Goal: Obtain resource: Obtain resource

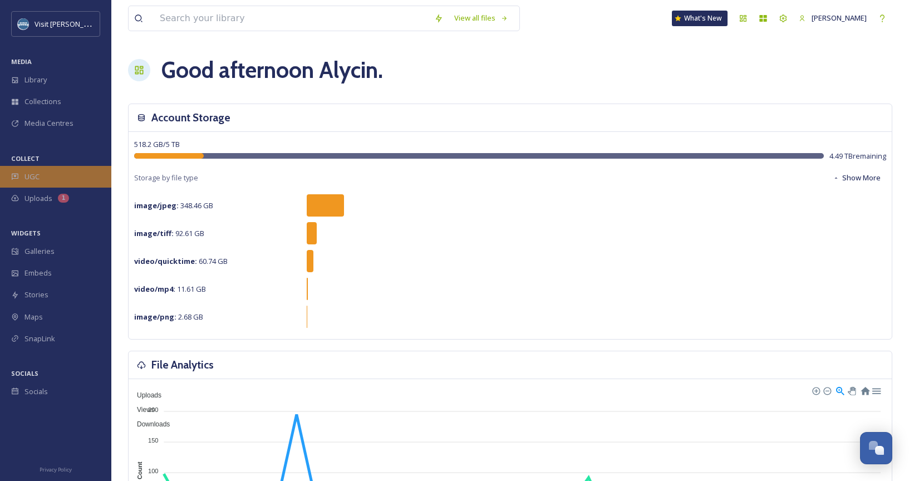
click at [67, 180] on div "UGC" at bounding box center [55, 177] width 111 height 22
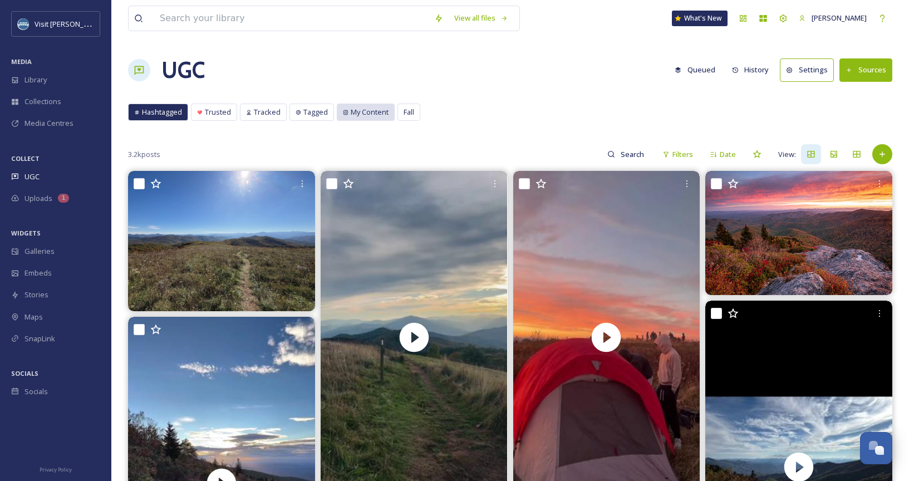
scroll to position [3, 2]
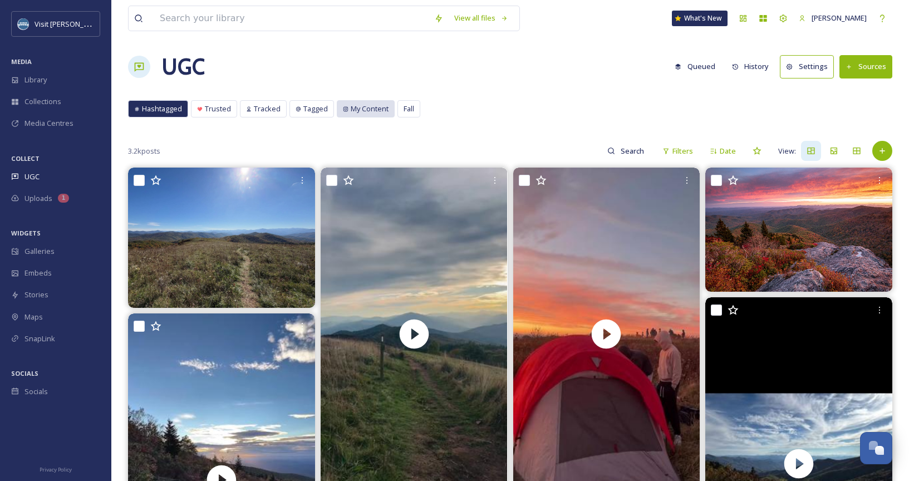
click at [364, 112] on span "My Content" at bounding box center [370, 109] width 38 height 11
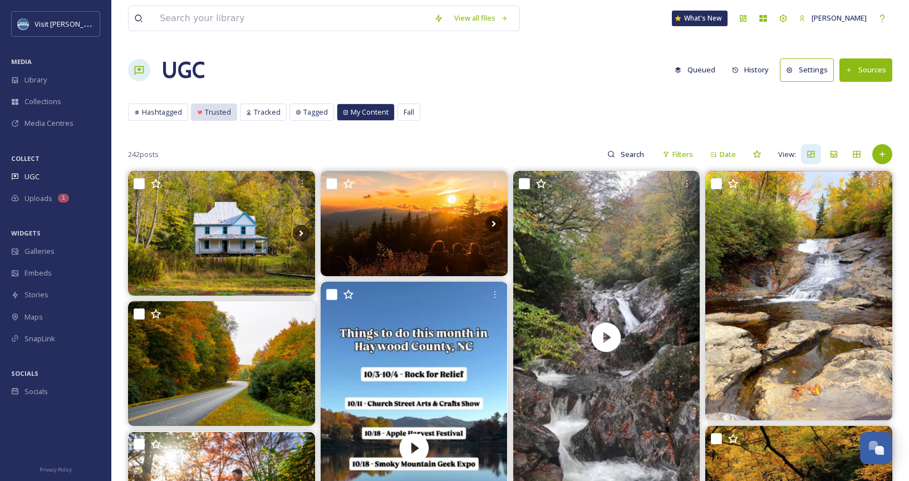
click at [223, 111] on span "Trusted" at bounding box center [218, 112] width 26 height 11
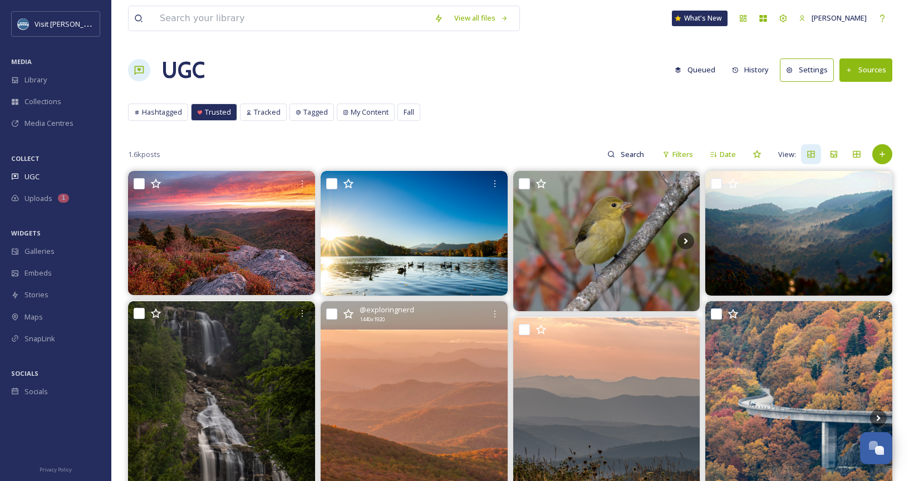
click at [441, 412] on img at bounding box center [414, 426] width 187 height 250
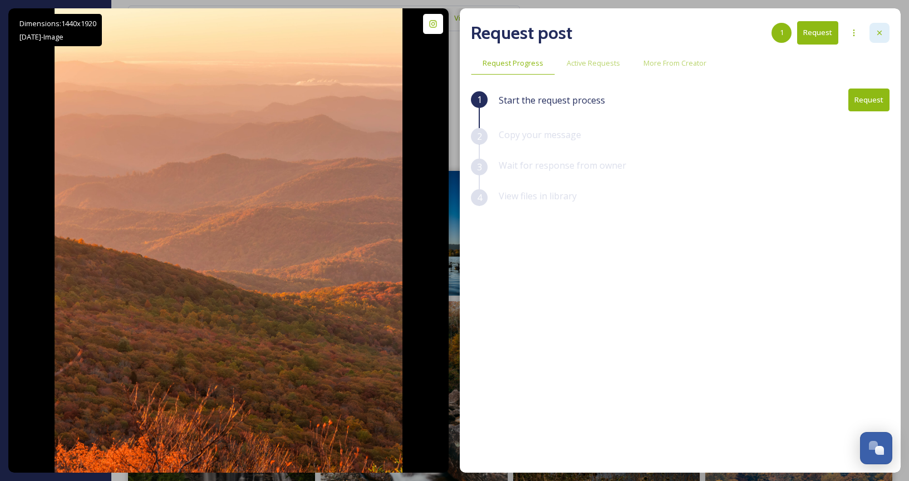
click at [876, 39] on div at bounding box center [880, 33] width 20 height 20
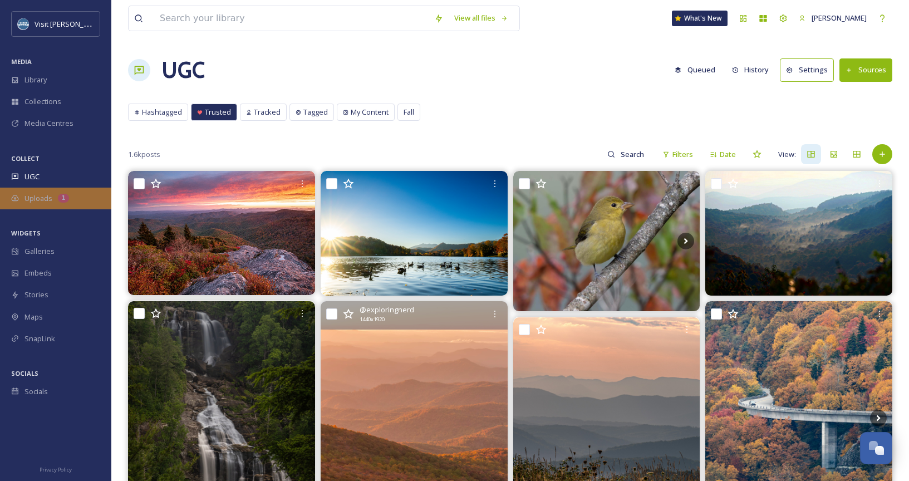
click at [33, 197] on span "Uploads" at bounding box center [39, 198] width 28 height 11
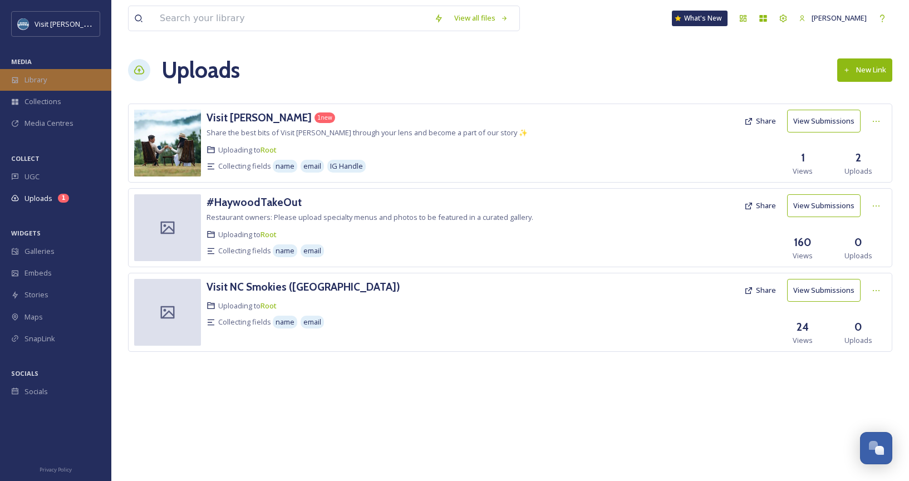
click at [35, 72] on div "Library" at bounding box center [55, 80] width 111 height 22
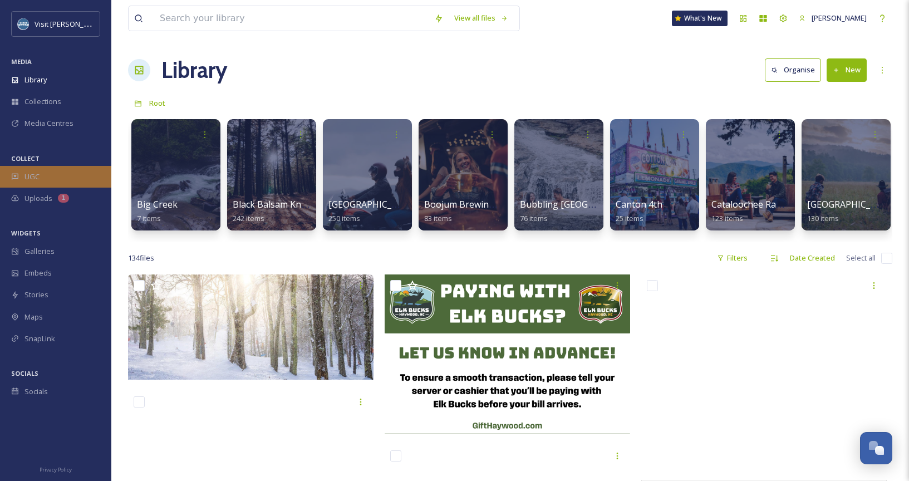
click at [65, 180] on div "UGC" at bounding box center [55, 177] width 111 height 22
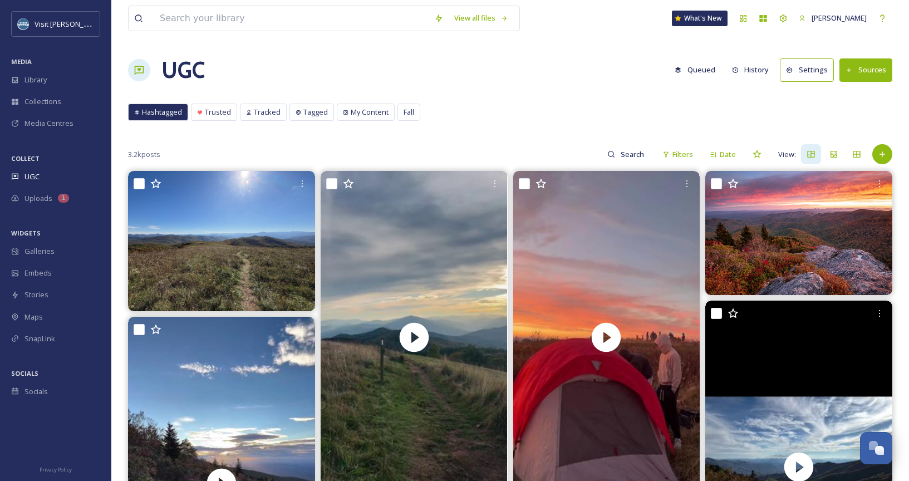
click at [807, 68] on button "Settings" at bounding box center [807, 69] width 54 height 23
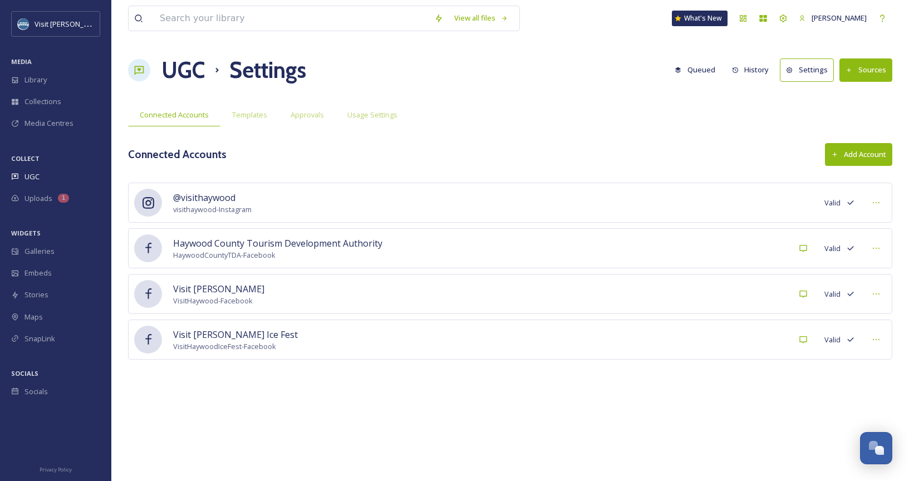
click at [807, 68] on button "Settings" at bounding box center [807, 69] width 54 height 23
click at [163, 72] on h1 "UGC" at bounding box center [183, 69] width 43 height 33
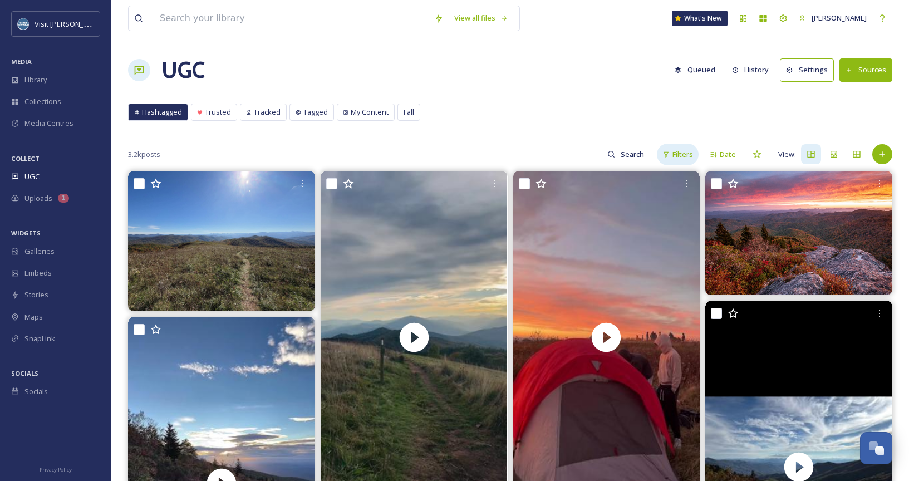
click at [671, 154] on div "Filters" at bounding box center [678, 155] width 42 height 22
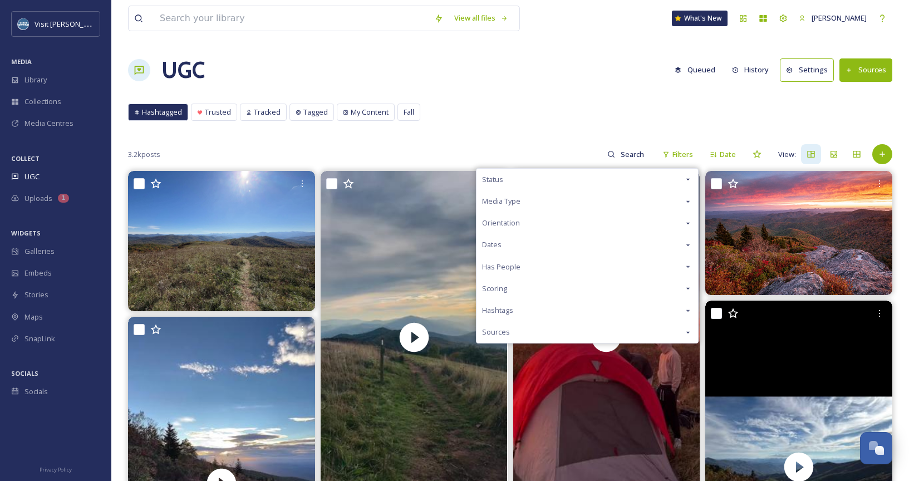
click at [643, 176] on div "Status" at bounding box center [588, 180] width 222 height 22
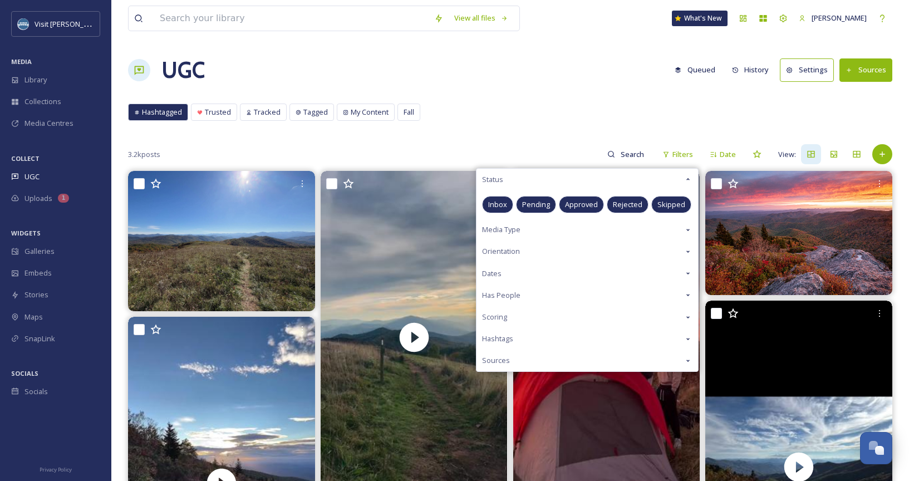
click at [581, 203] on span "Approved" at bounding box center [581, 204] width 33 height 11
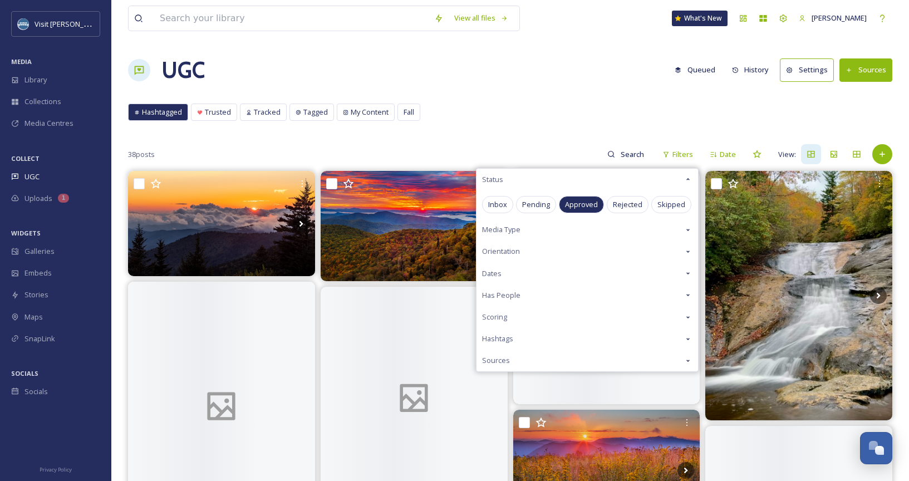
click at [718, 115] on div "Hashtagged Trusted Tracked Tagged My Content Fall Hashtagged Trusted Tracked Ta…" at bounding box center [510, 115] width 765 height 23
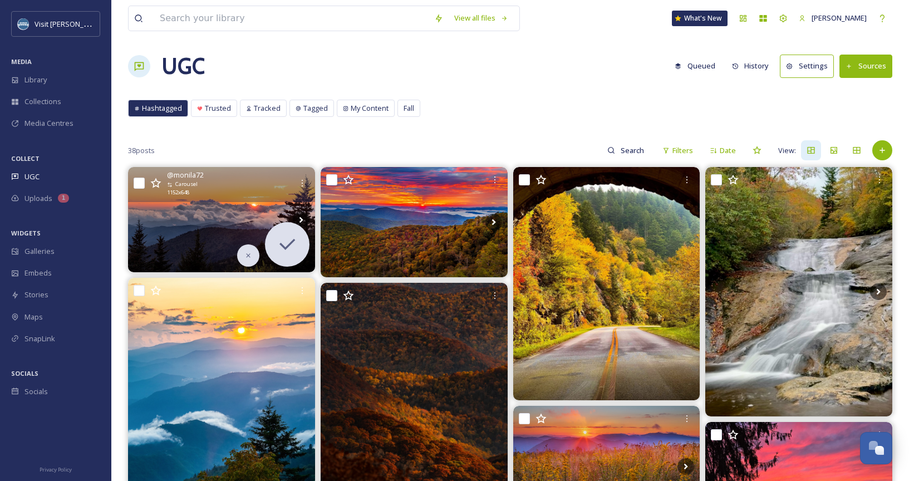
click at [139, 218] on icon at bounding box center [142, 220] width 17 height 17
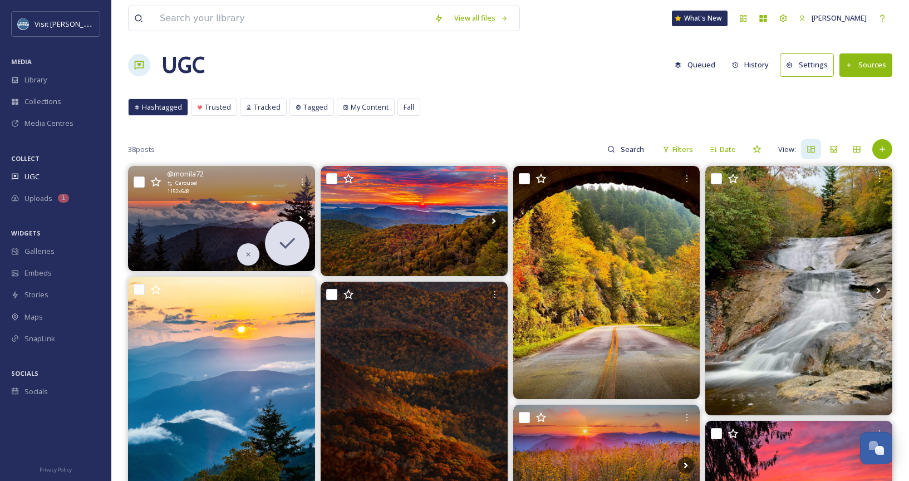
scroll to position [20, 0]
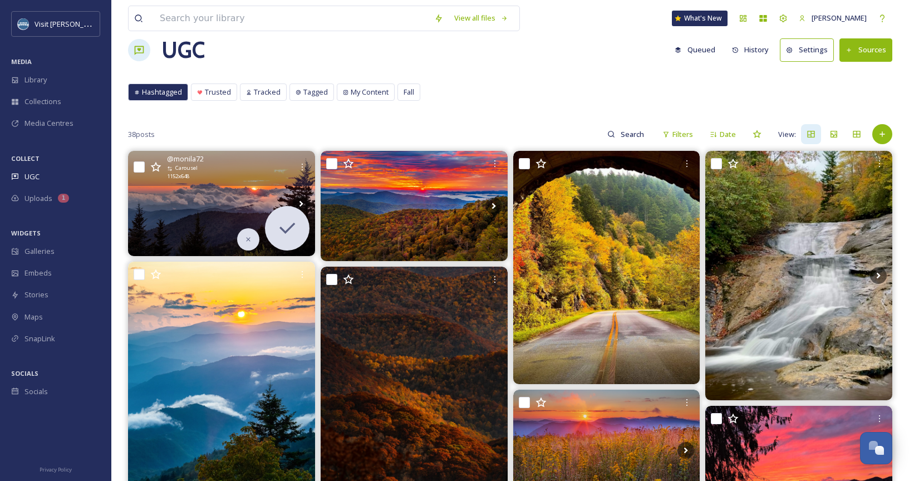
click at [187, 196] on img at bounding box center [221, 203] width 187 height 105
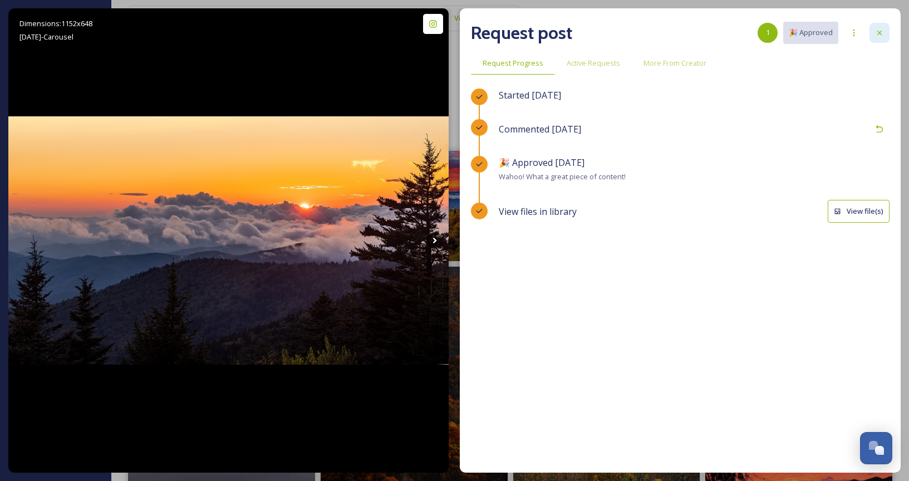
click at [875, 36] on icon at bounding box center [879, 32] width 9 height 9
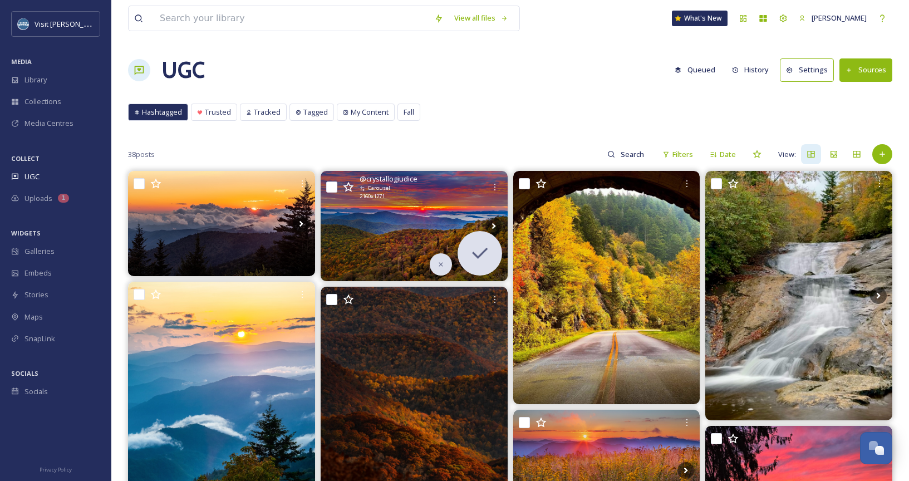
click at [373, 232] on img at bounding box center [414, 226] width 187 height 110
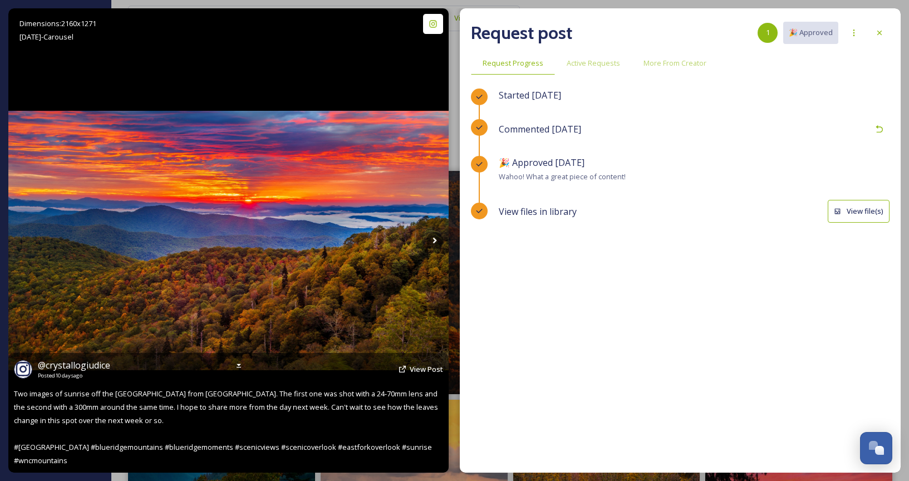
scroll to position [-1, 0]
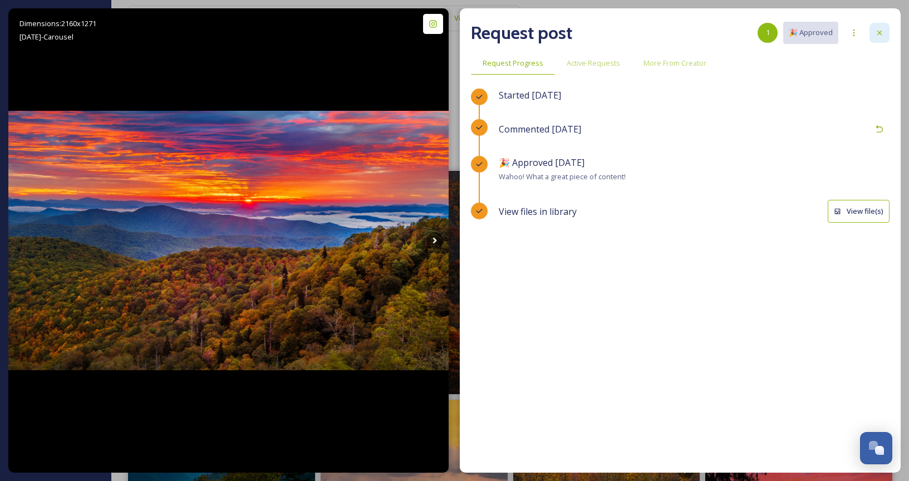
click at [881, 32] on icon at bounding box center [880, 33] width 4 height 4
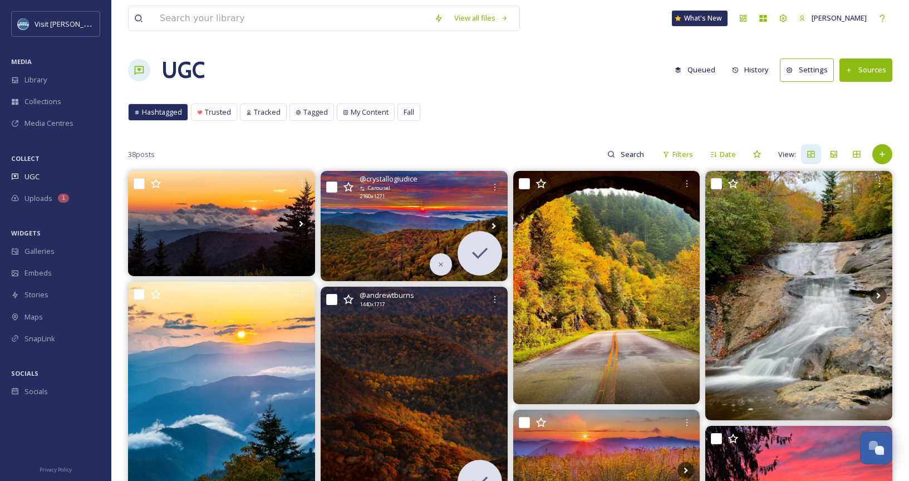
click at [396, 422] on img at bounding box center [414, 398] width 187 height 223
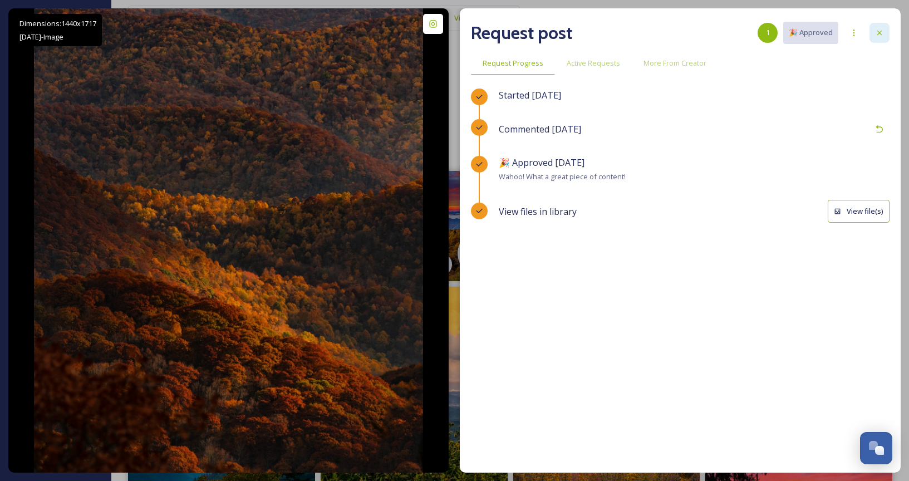
click at [884, 35] on div at bounding box center [880, 33] width 20 height 20
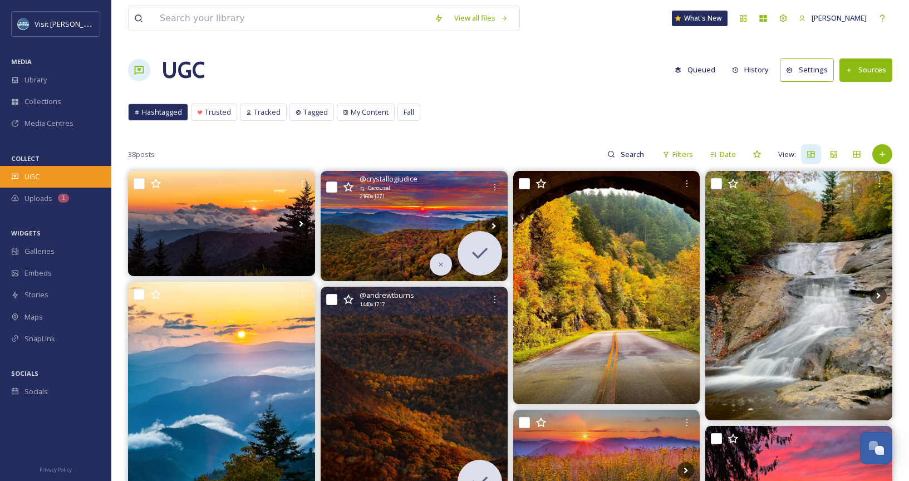
click at [46, 181] on div "UGC" at bounding box center [55, 177] width 111 height 22
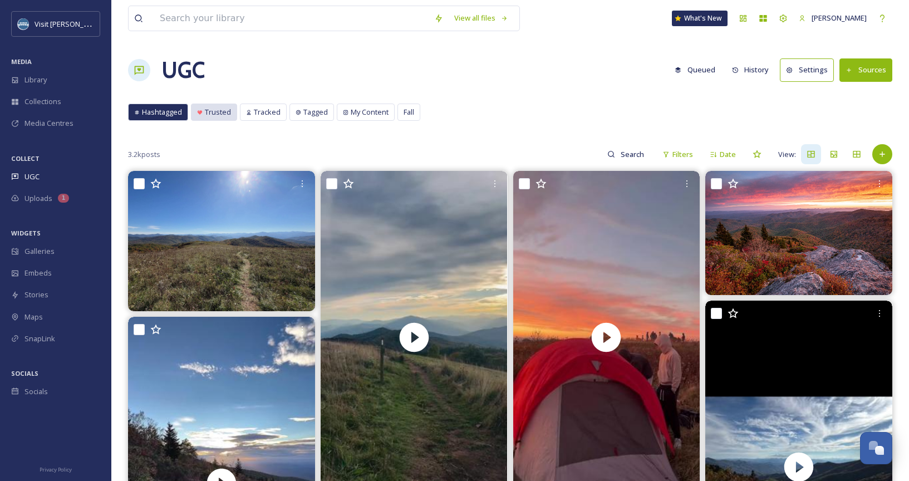
click at [221, 109] on span "Trusted" at bounding box center [218, 112] width 26 height 11
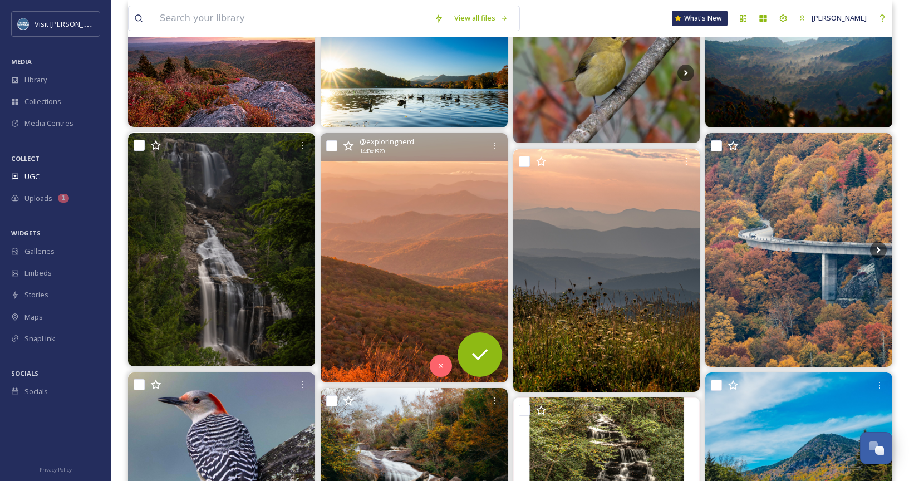
scroll to position [199, 0]
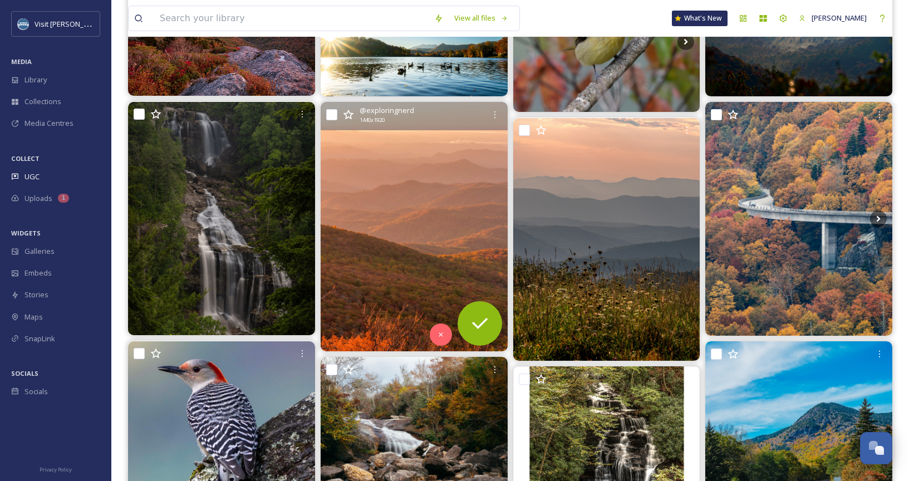
click at [419, 185] on img at bounding box center [414, 227] width 187 height 250
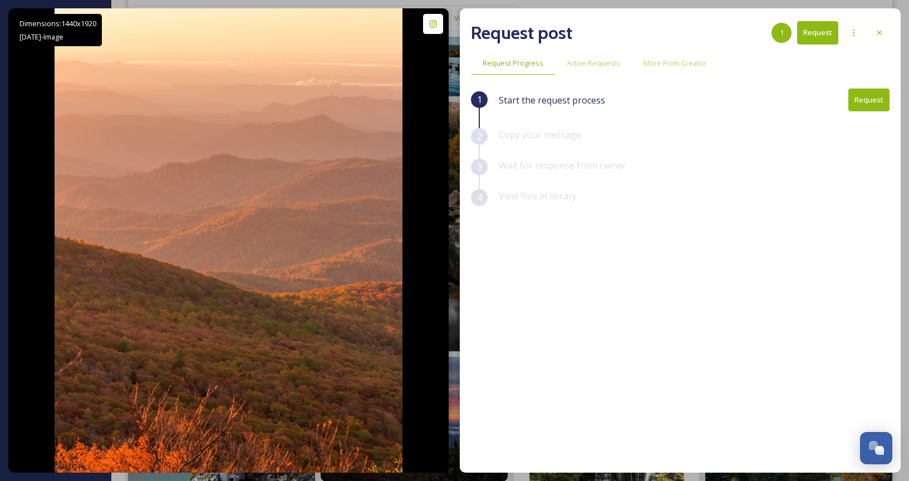
scroll to position [198, 0]
click at [615, 64] on span "Active Requests" at bounding box center [593, 63] width 53 height 11
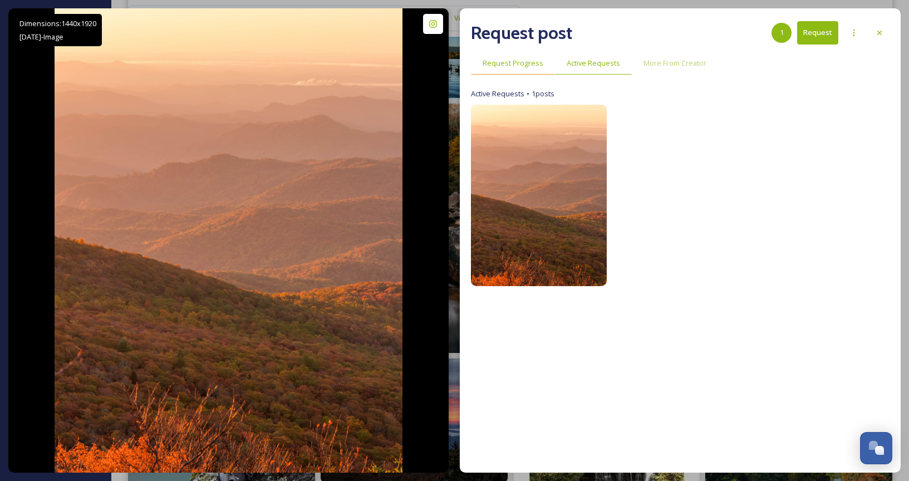
click at [504, 62] on span "Request Progress" at bounding box center [513, 63] width 61 height 11
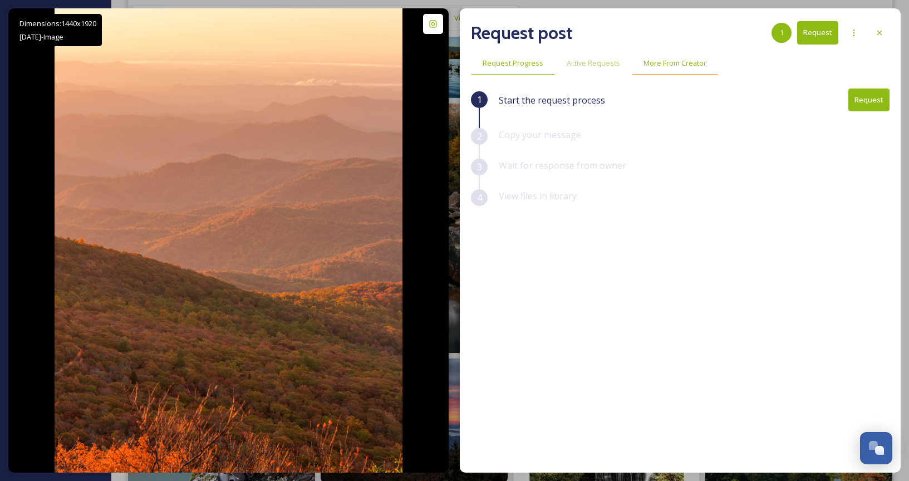
click at [681, 70] on div "More From Creator" at bounding box center [675, 63] width 86 height 23
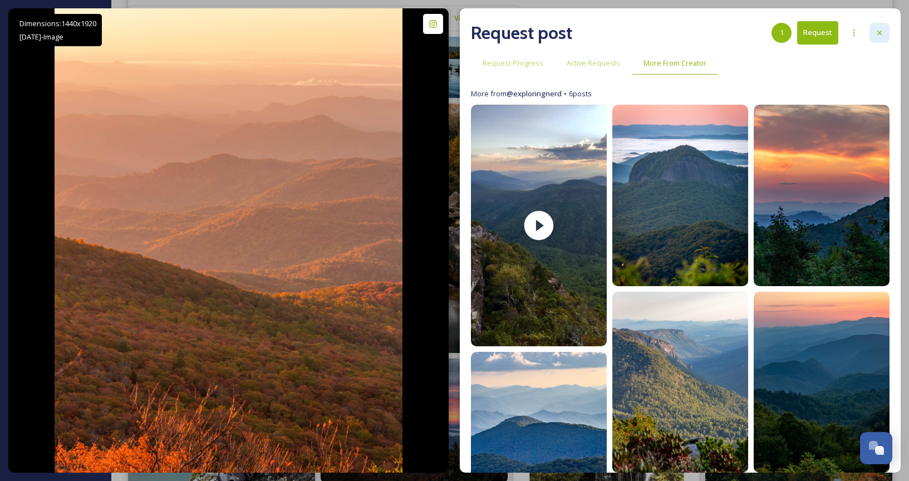
click at [882, 30] on icon at bounding box center [879, 32] width 9 height 9
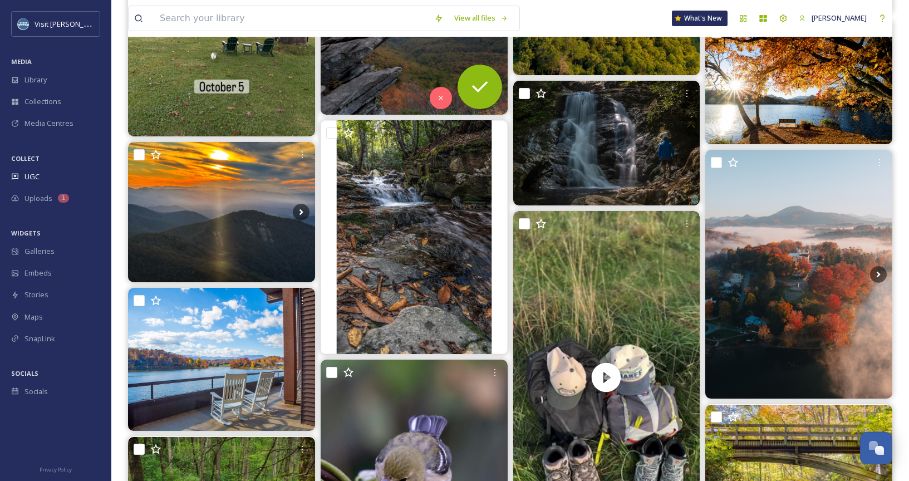
scroll to position [1450, 0]
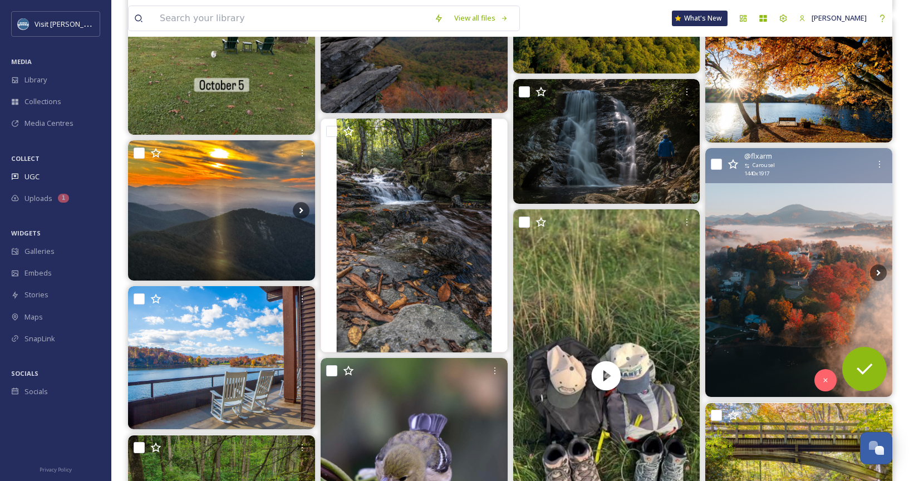
click at [798, 250] on img at bounding box center [799, 272] width 187 height 249
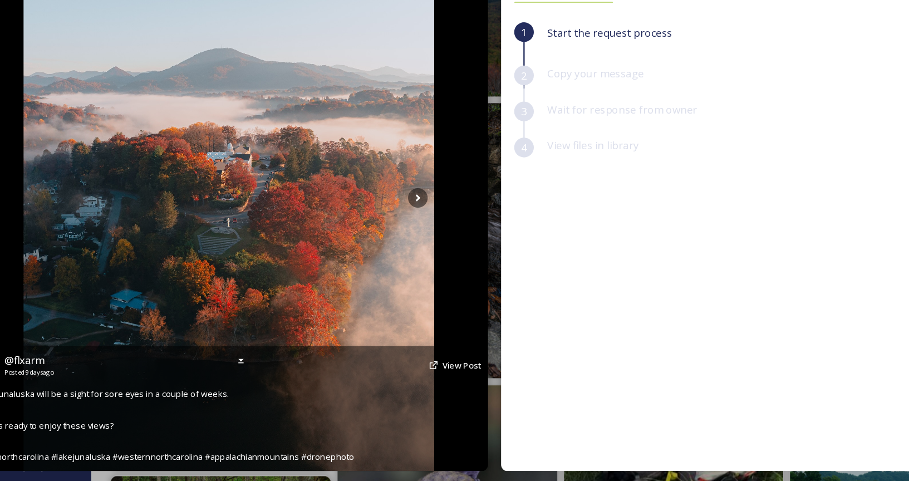
scroll to position [1398, 0]
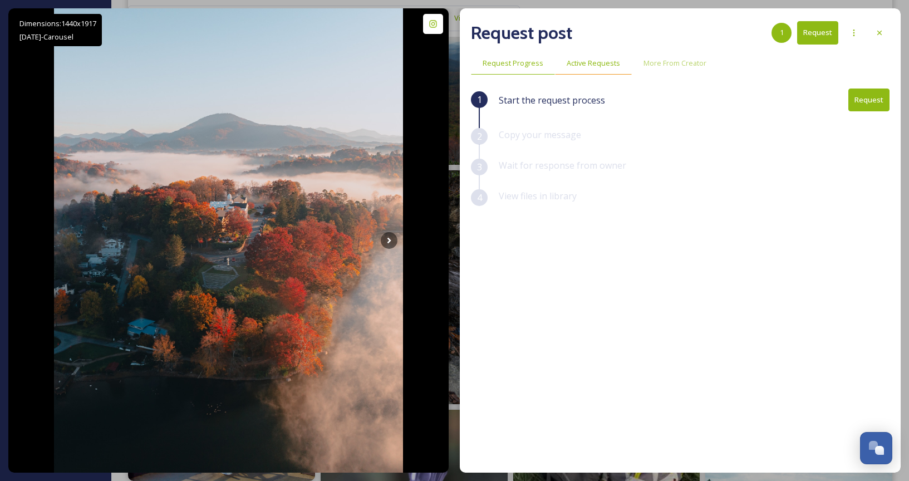
click at [599, 67] on span "Active Requests" at bounding box center [593, 63] width 53 height 11
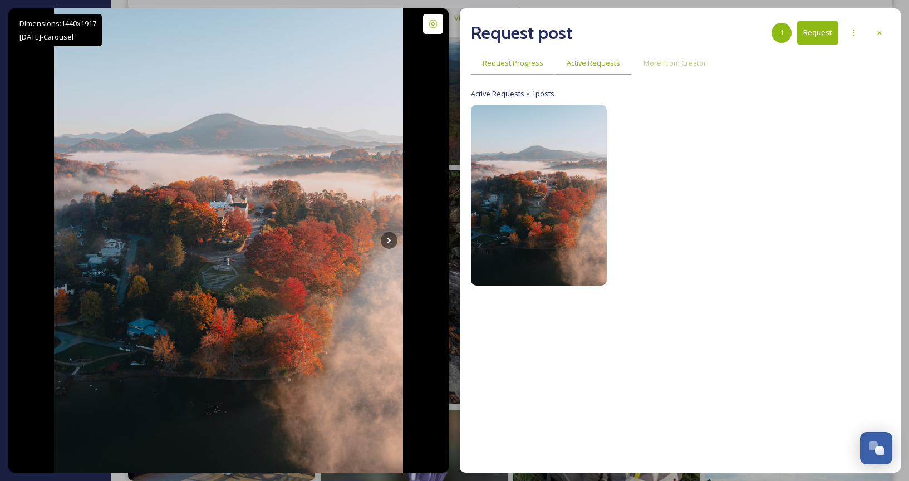
click at [513, 65] on span "Request Progress" at bounding box center [513, 63] width 61 height 11
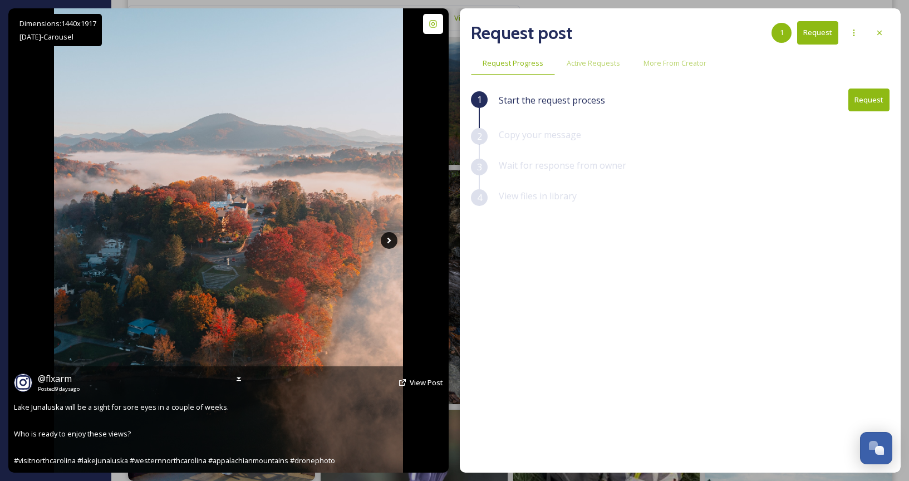
click at [384, 238] on icon at bounding box center [389, 240] width 17 height 17
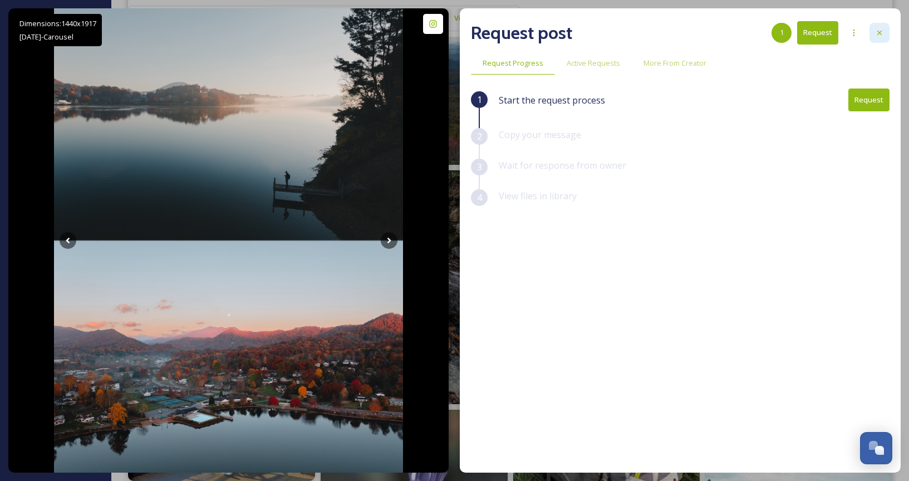
click at [875, 33] on icon at bounding box center [879, 32] width 9 height 9
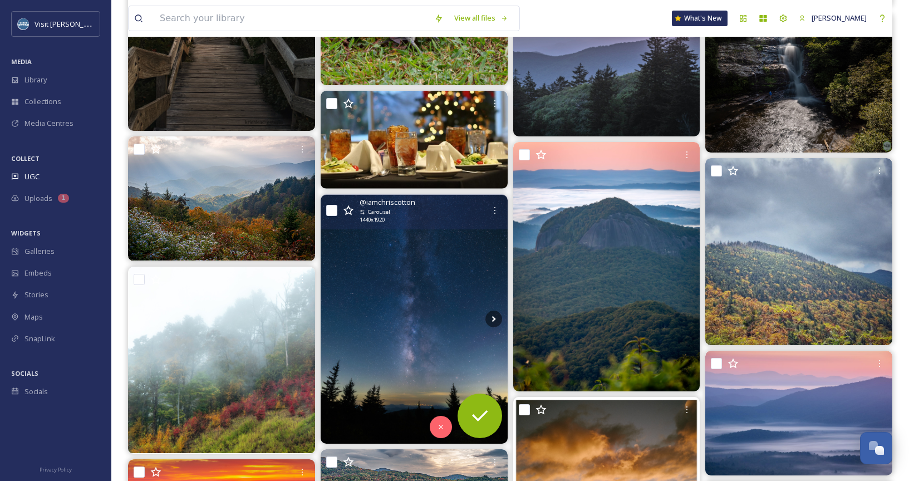
scroll to position [2930, 0]
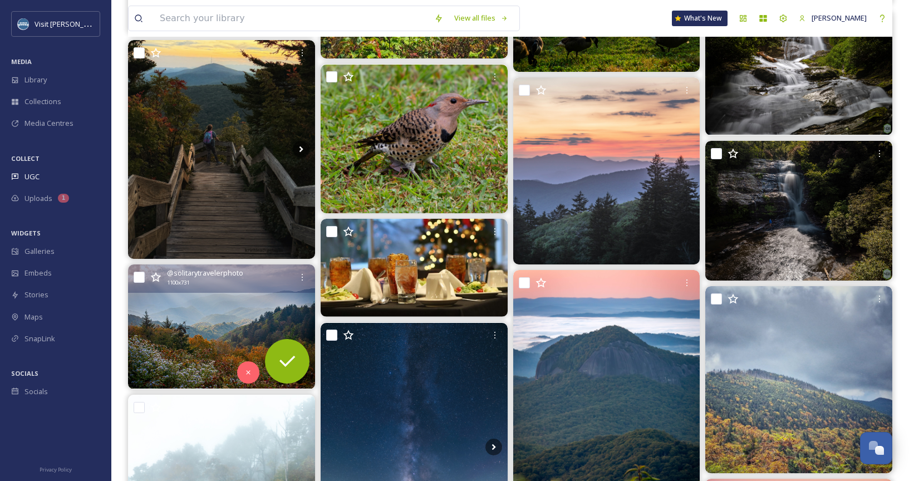
click at [194, 332] on img at bounding box center [221, 327] width 187 height 124
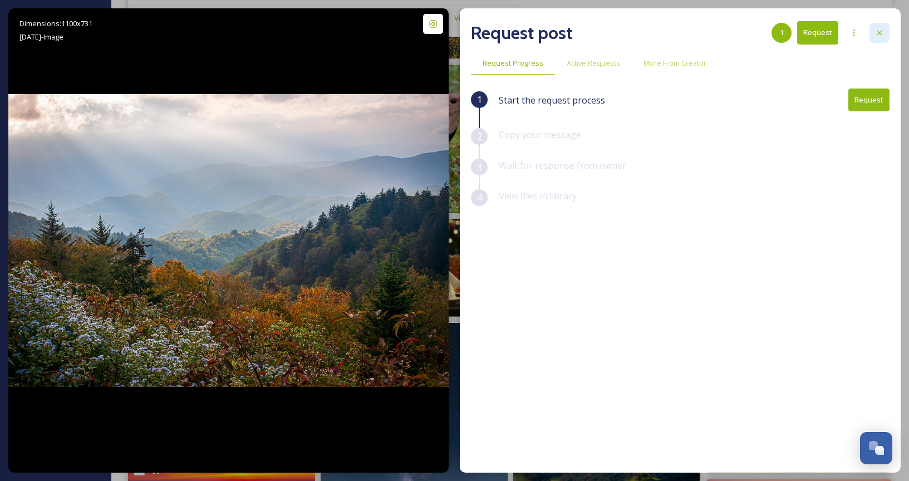
click at [878, 34] on icon at bounding box center [879, 32] width 9 height 9
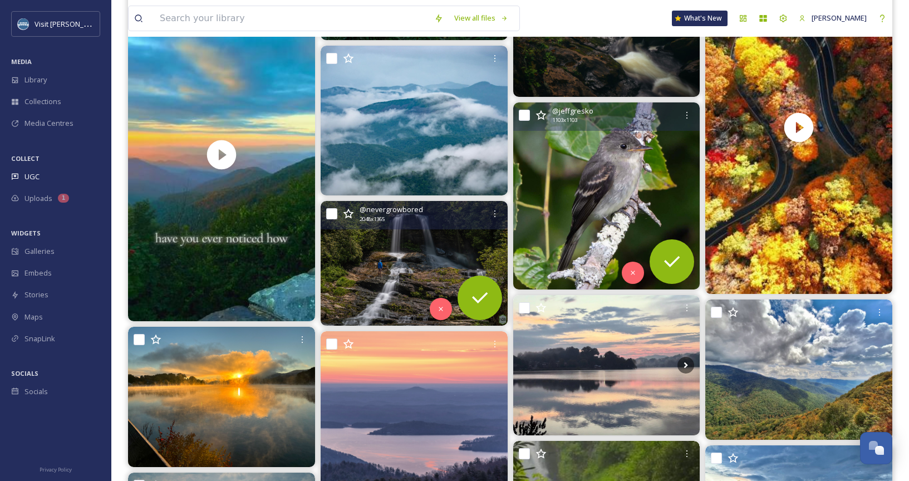
scroll to position [3852, 0]
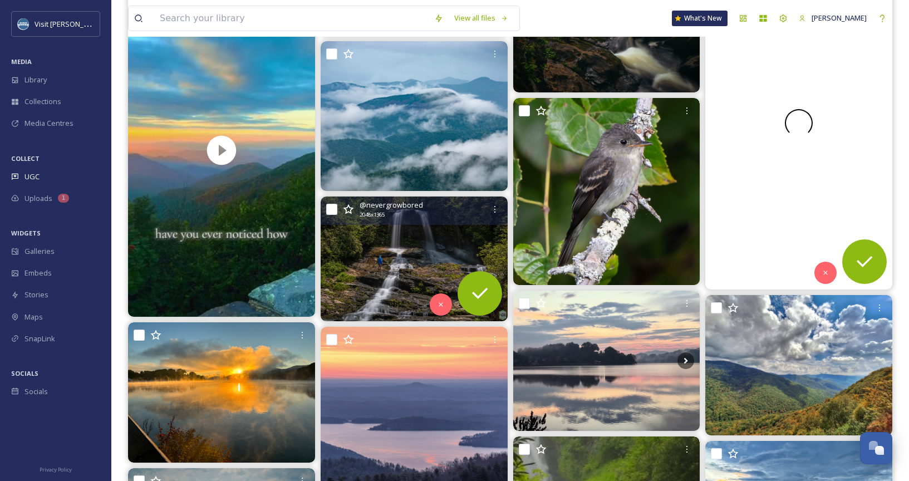
click at [808, 182] on div at bounding box center [799, 123] width 187 height 332
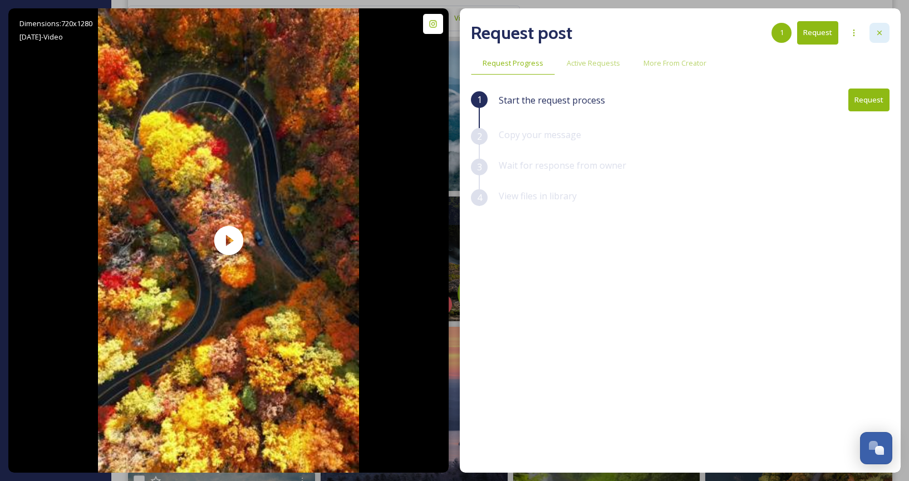
click at [884, 37] on div at bounding box center [880, 33] width 20 height 20
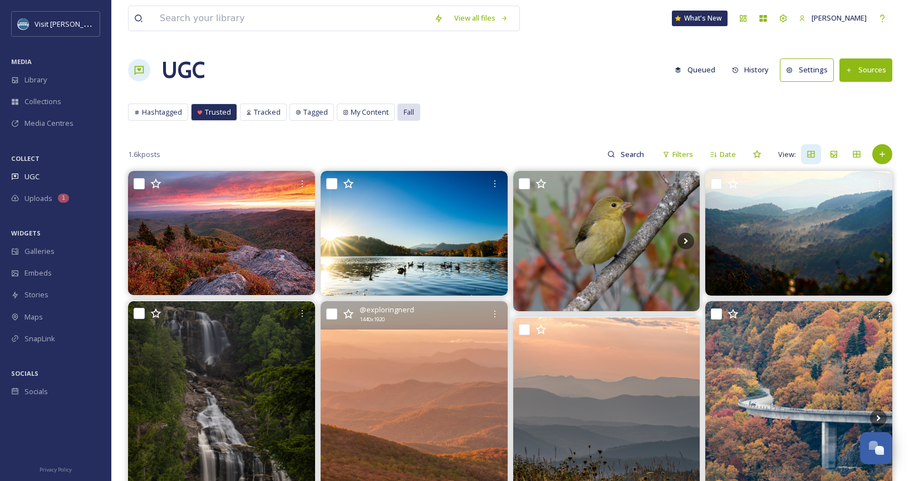
click at [402, 115] on div "Fall" at bounding box center [409, 112] width 22 height 16
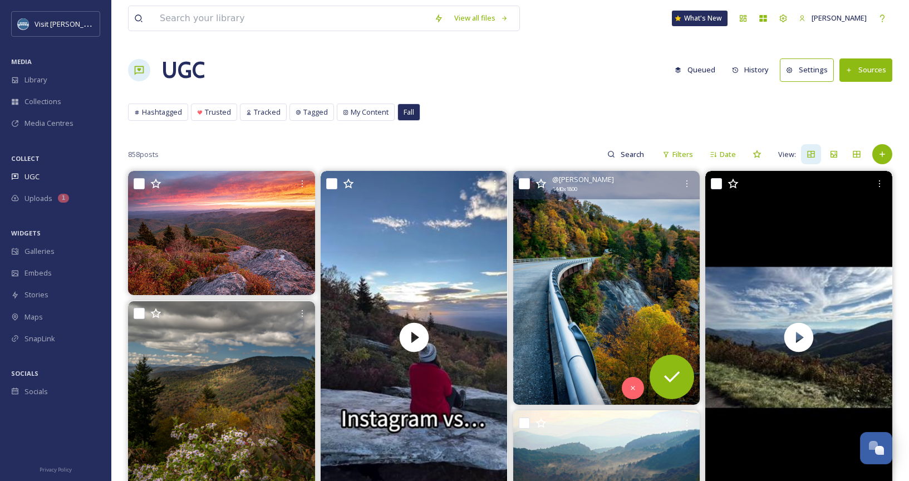
click at [610, 290] on img at bounding box center [606, 288] width 187 height 234
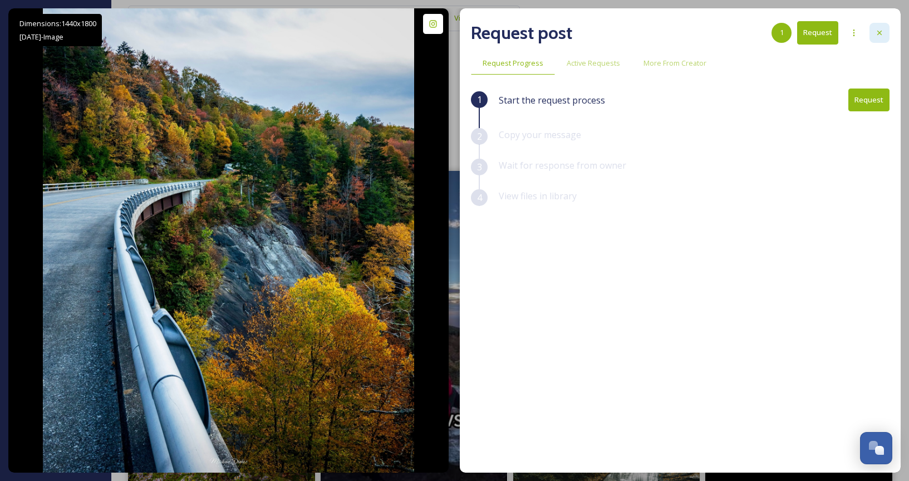
click at [880, 33] on icon at bounding box center [879, 32] width 9 height 9
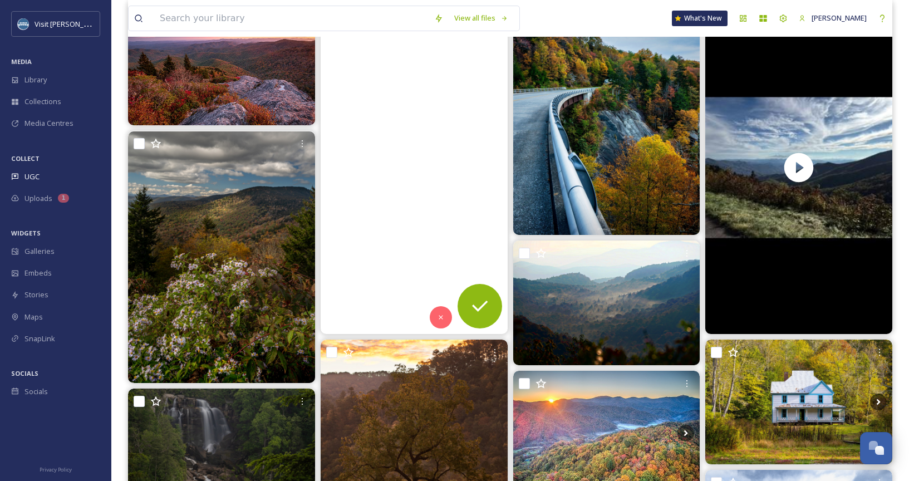
scroll to position [305, 0]
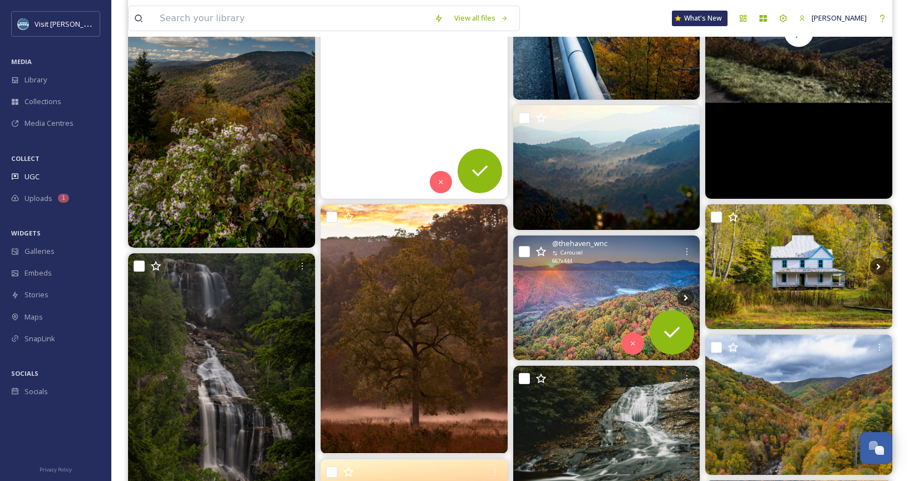
click at [544, 282] on img at bounding box center [606, 298] width 187 height 124
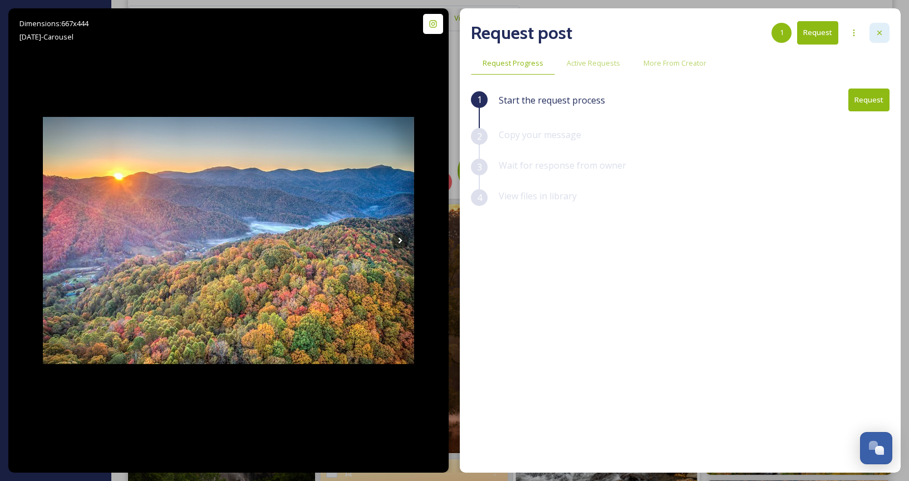
click at [889, 27] on div at bounding box center [880, 33] width 20 height 20
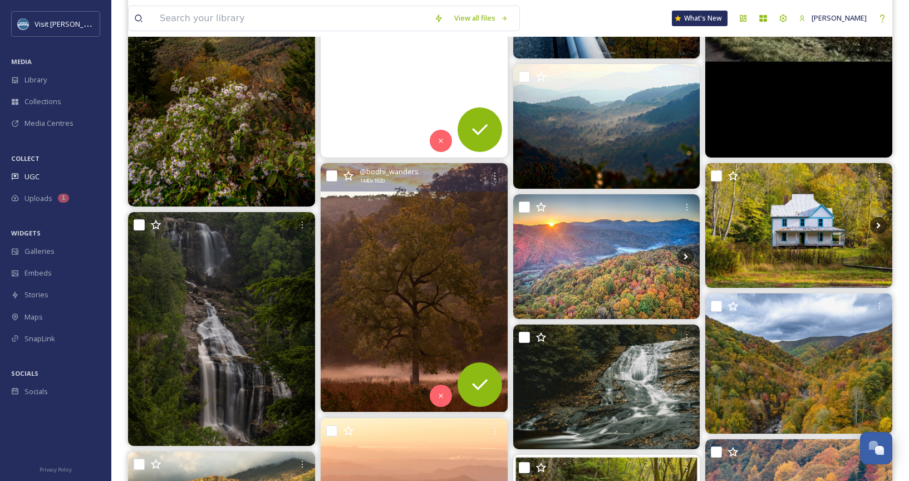
scroll to position [383, 0]
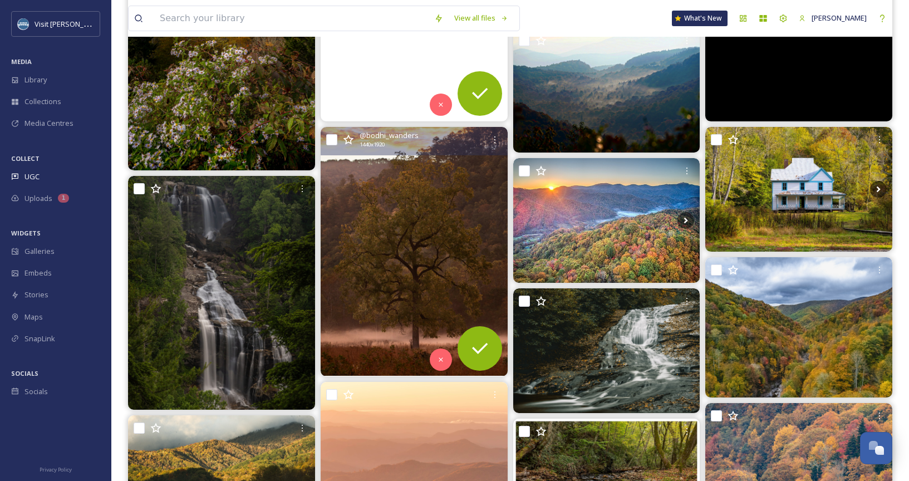
click at [442, 310] on img at bounding box center [414, 252] width 187 height 250
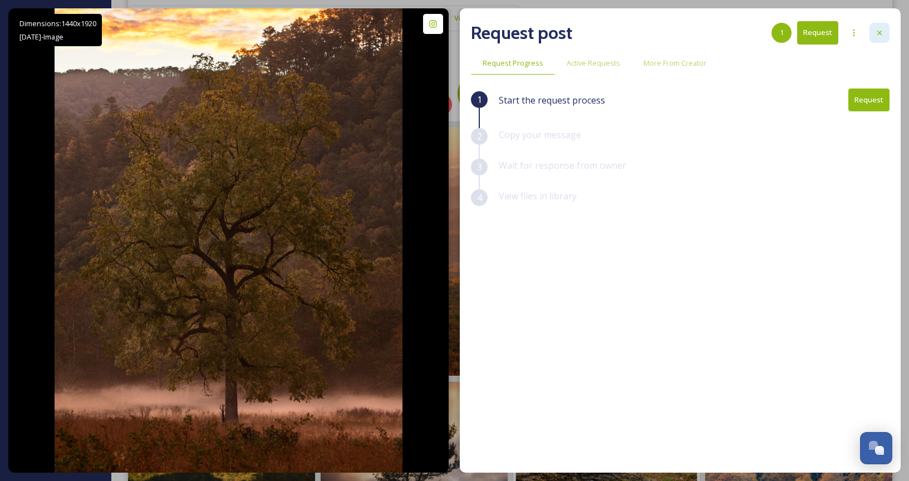
click at [883, 30] on icon at bounding box center [879, 32] width 9 height 9
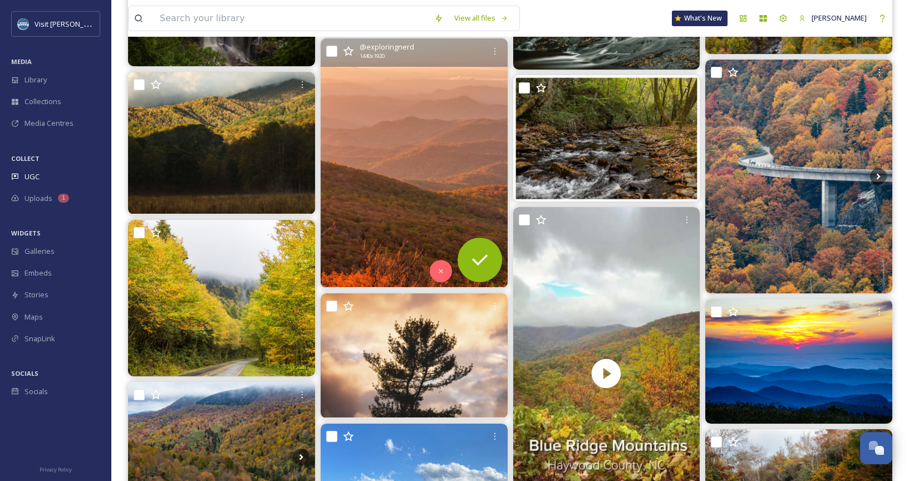
scroll to position [757, 0]
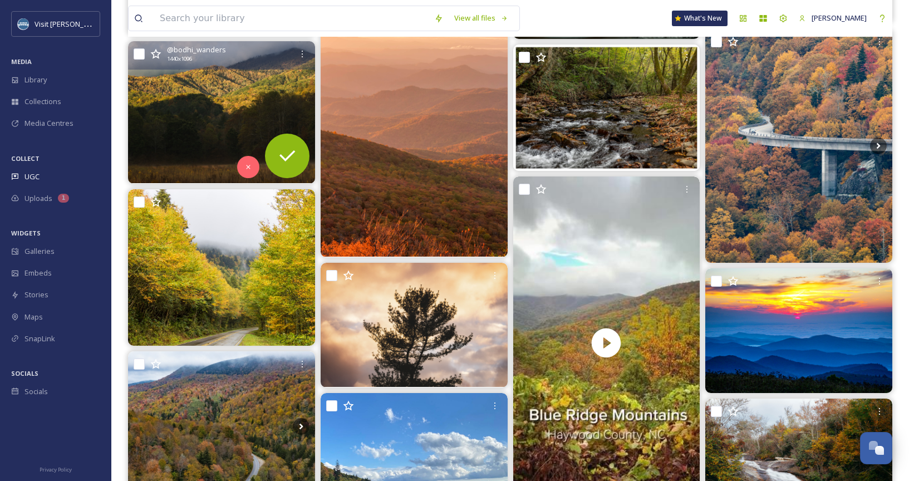
click at [211, 115] on img at bounding box center [221, 112] width 187 height 143
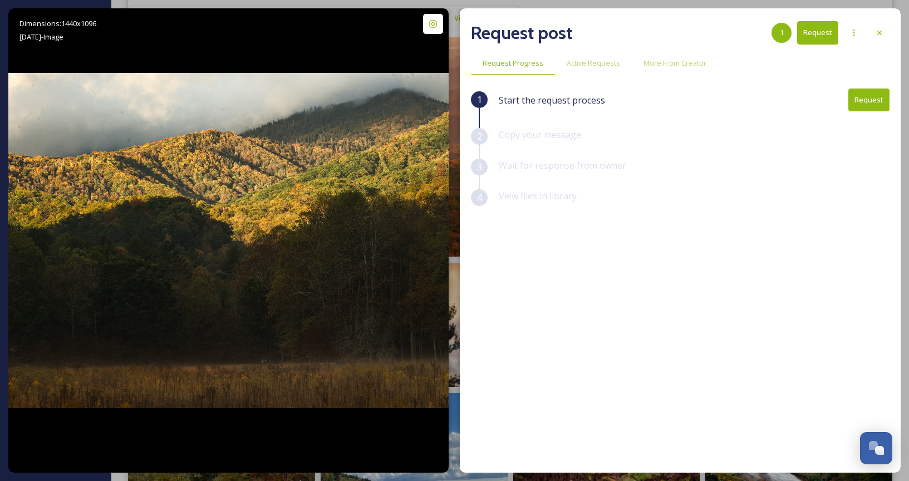
click at [882, 28] on div at bounding box center [880, 33] width 20 height 20
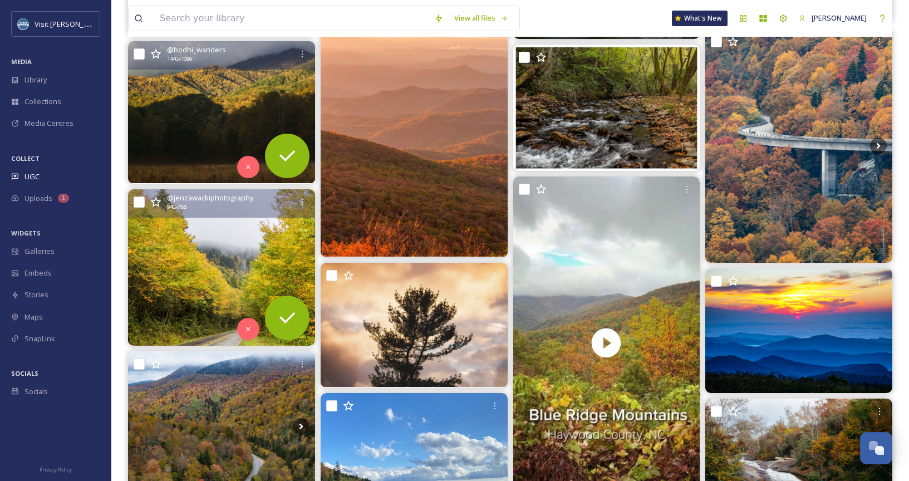
click at [200, 314] on img at bounding box center [221, 267] width 187 height 156
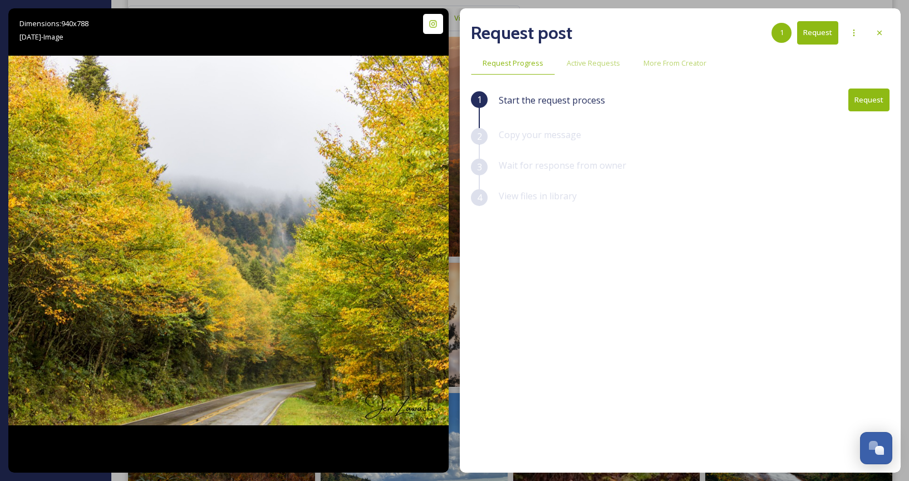
scroll to position [757, 0]
click at [887, 38] on div at bounding box center [880, 33] width 20 height 20
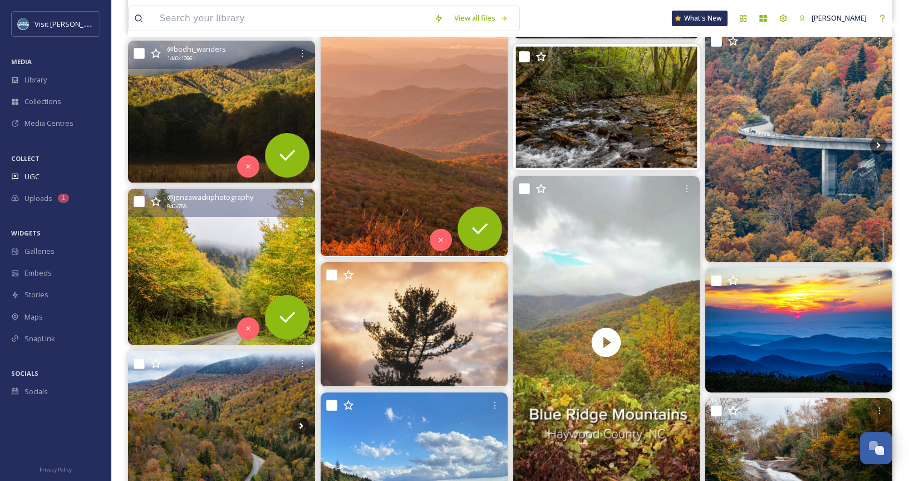
click at [415, 177] on img at bounding box center [414, 132] width 187 height 250
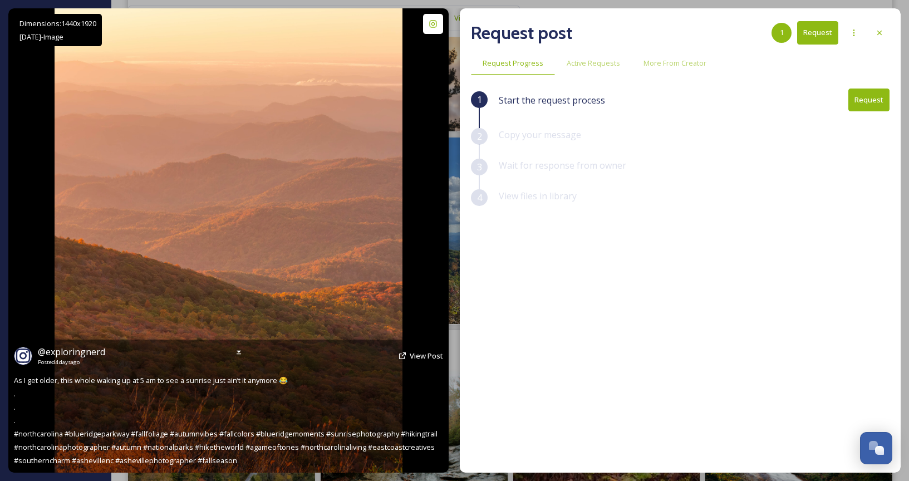
scroll to position [762, 0]
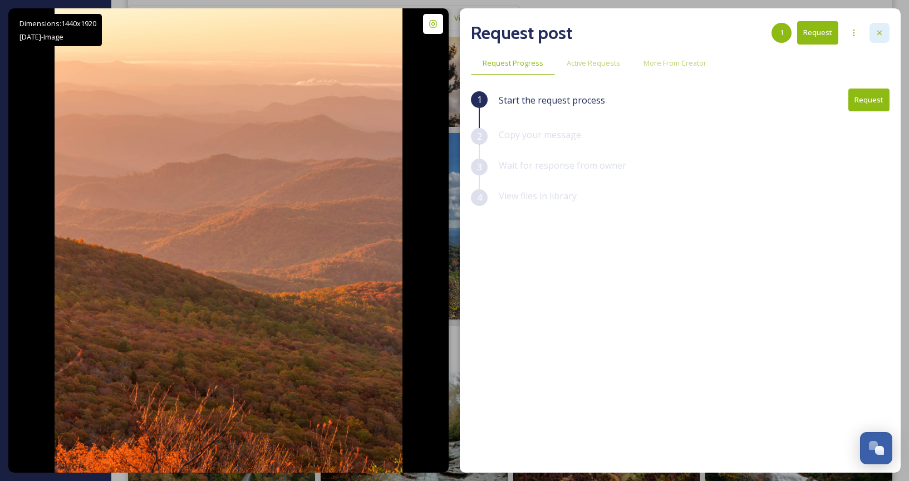
click at [886, 31] on div at bounding box center [880, 33] width 20 height 20
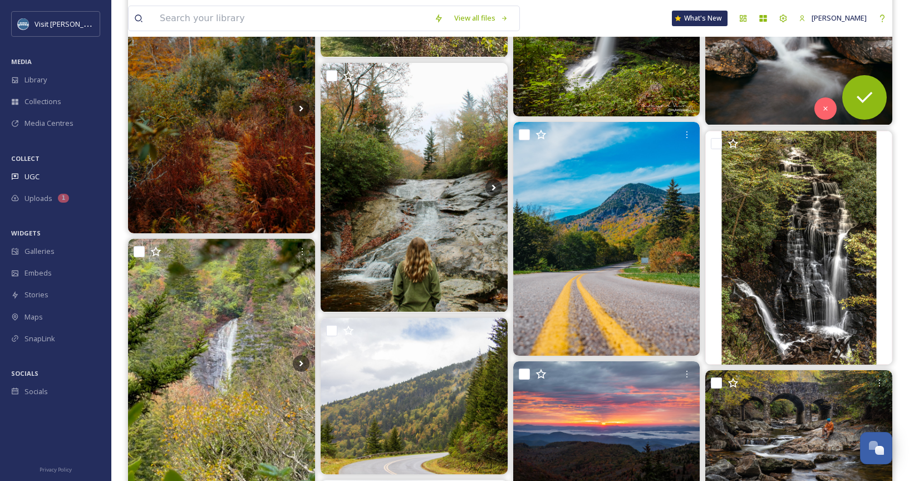
scroll to position [1280, 0]
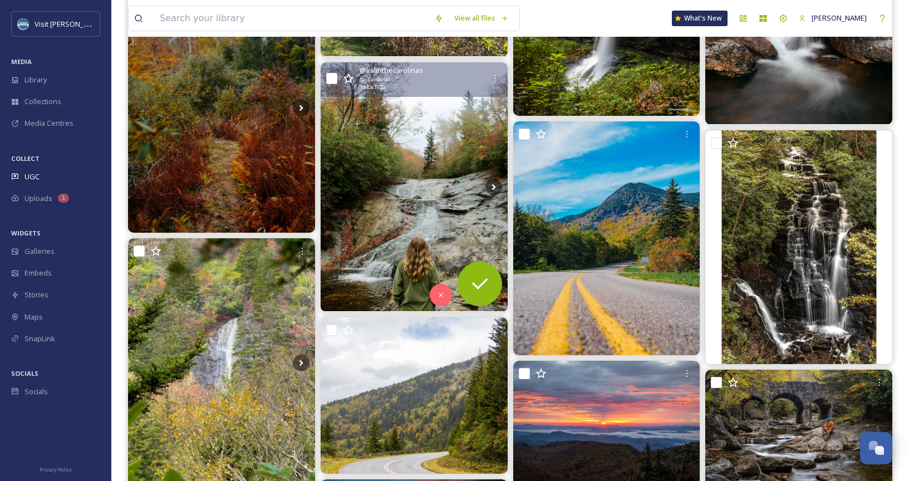
click at [444, 193] on img at bounding box center [414, 187] width 187 height 250
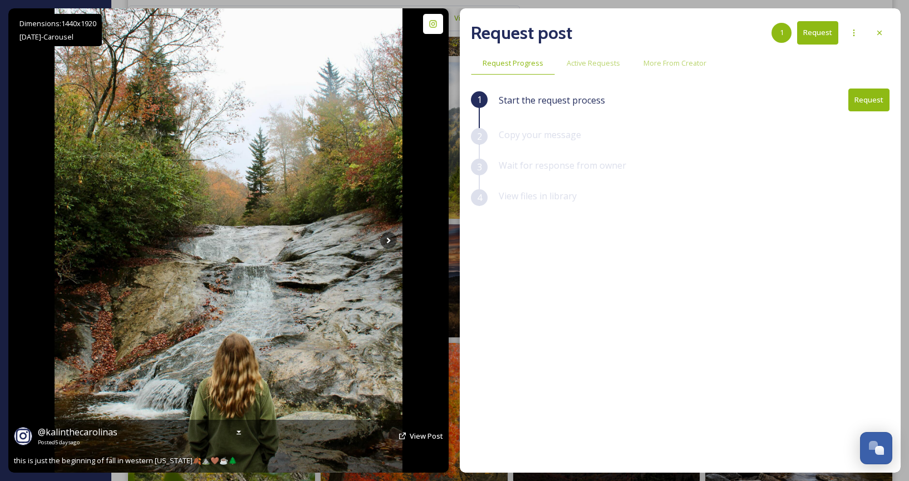
click at [195, 442] on div "@ kalinthecarolinas Posted [DATE] View Post" at bounding box center [228, 435] width 429 height 21
click at [393, 242] on icon at bounding box center [388, 240] width 17 height 17
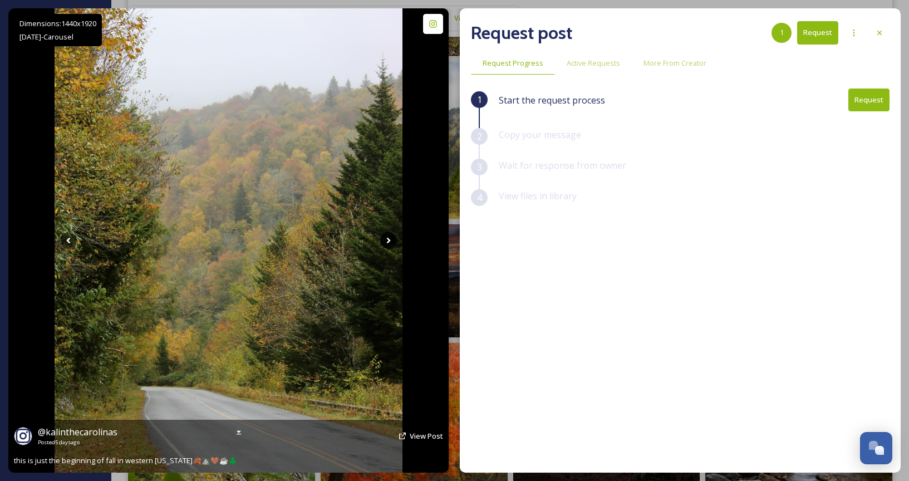
click at [393, 242] on icon at bounding box center [388, 240] width 17 height 17
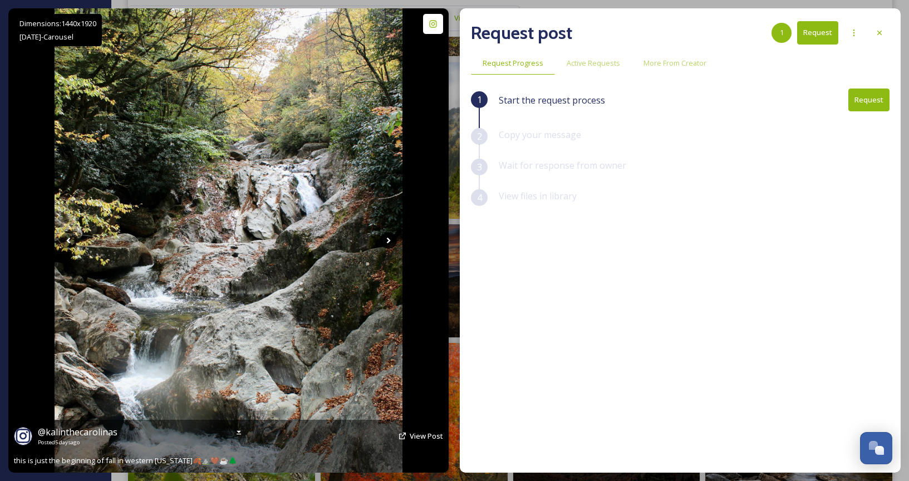
click at [393, 242] on icon at bounding box center [388, 240] width 17 height 17
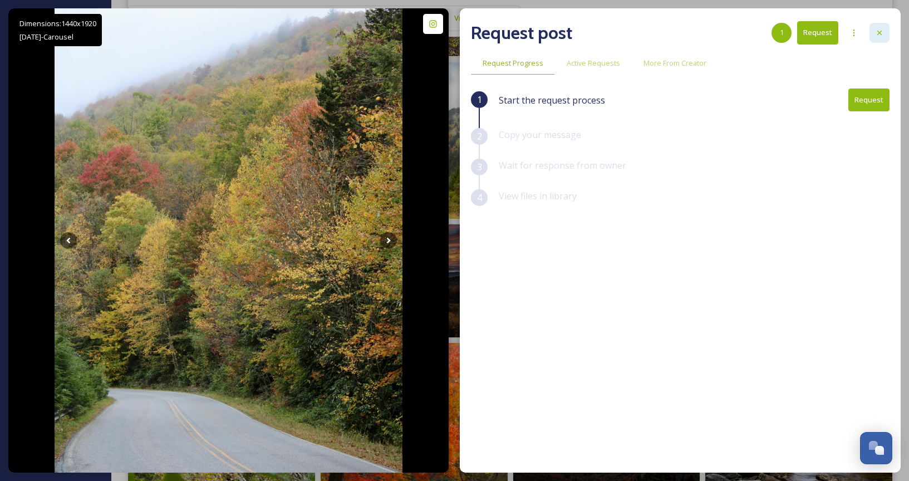
click at [883, 36] on icon at bounding box center [879, 32] width 9 height 9
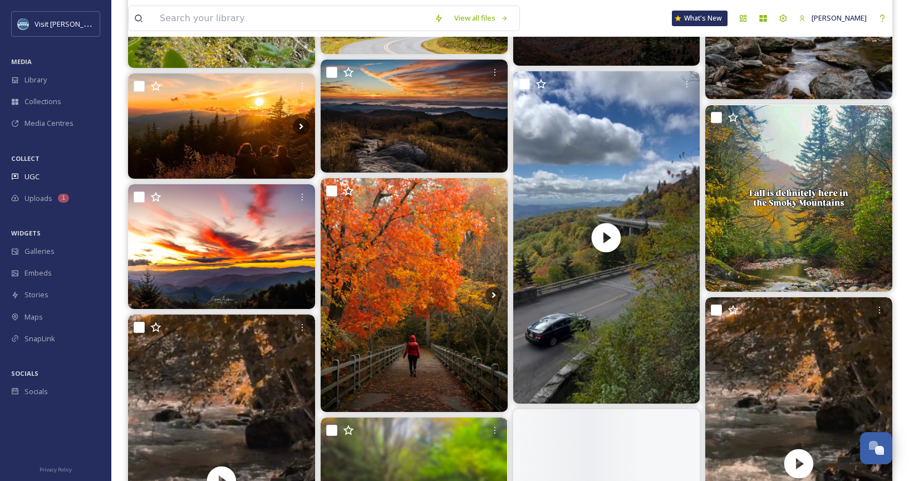
scroll to position [1705, 0]
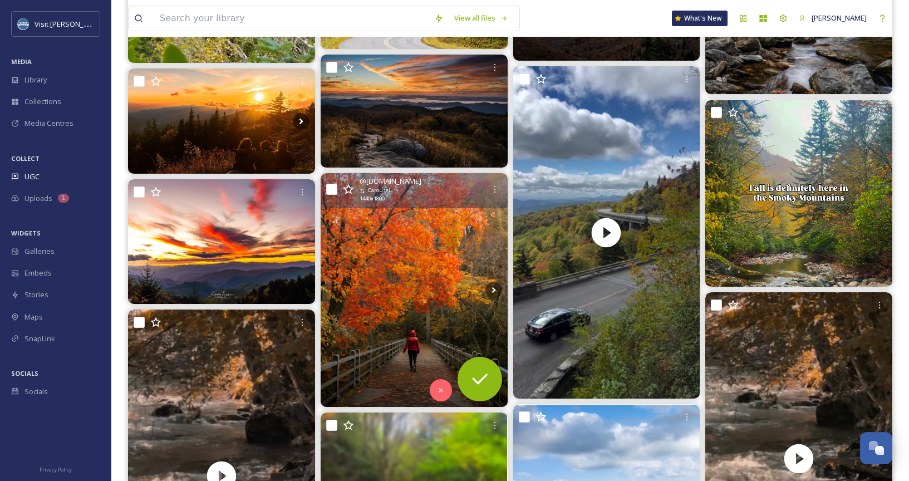
click at [433, 265] on img at bounding box center [414, 290] width 187 height 234
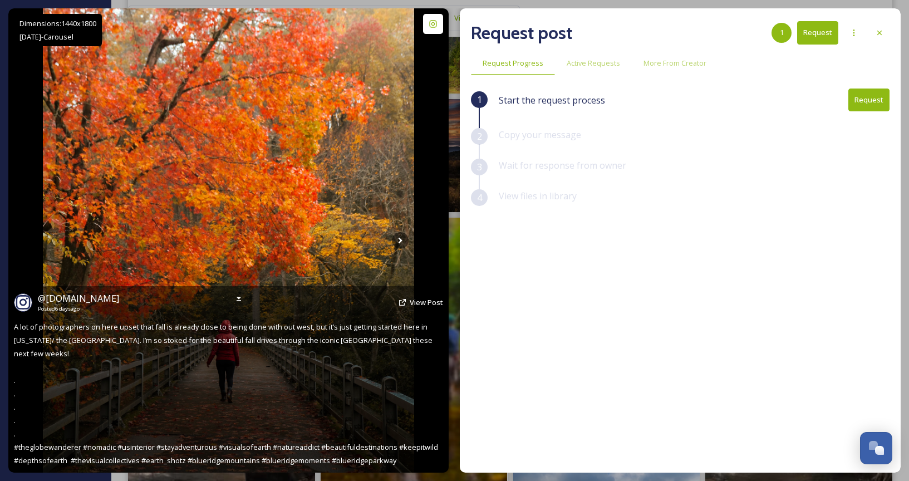
scroll to position [1661, 0]
click at [397, 232] on icon at bounding box center [400, 240] width 17 height 17
click at [400, 241] on icon at bounding box center [400, 240] width 17 height 17
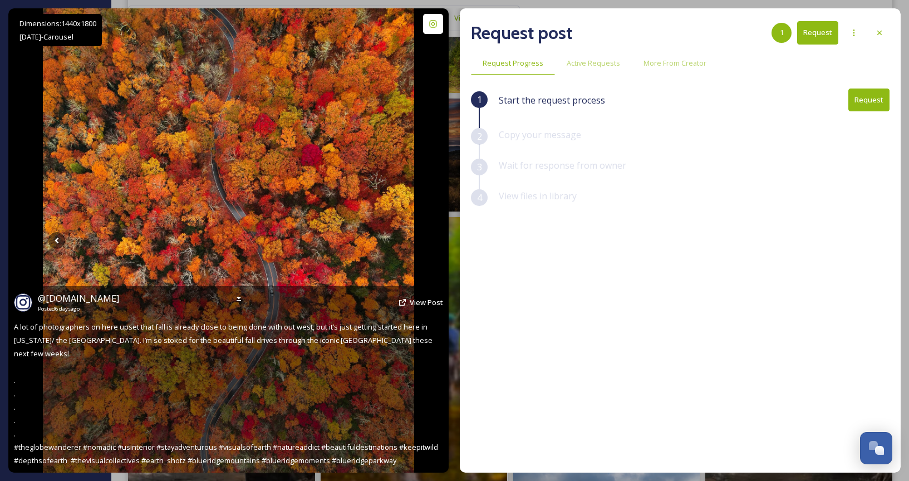
click at [400, 241] on icon at bounding box center [400, 240] width 17 height 17
click at [436, 23] on icon at bounding box center [433, 23] width 9 height 9
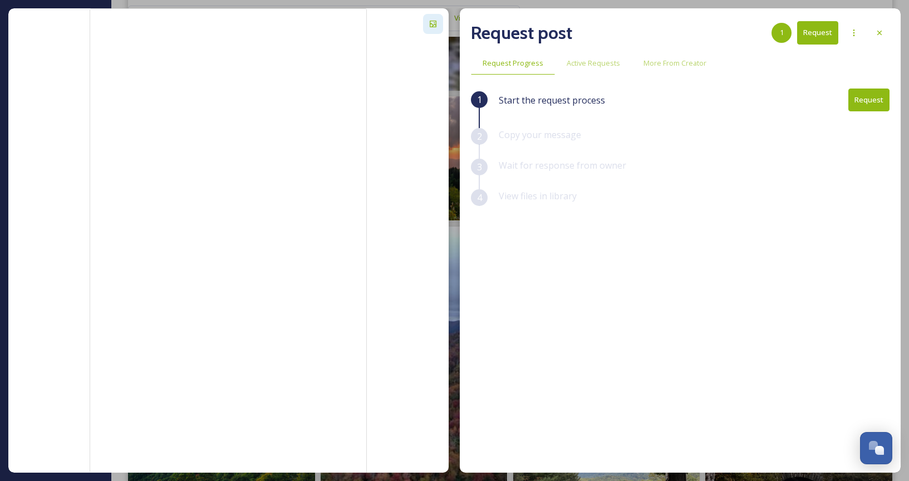
scroll to position [2116, 0]
click at [782, 38] on div "1" at bounding box center [782, 33] width 20 height 20
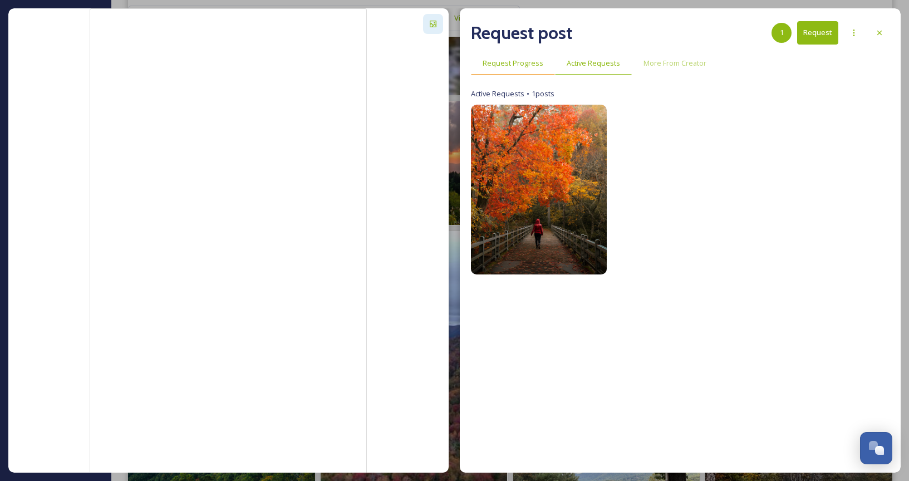
click at [487, 69] on div "Request Progress" at bounding box center [513, 63] width 84 height 23
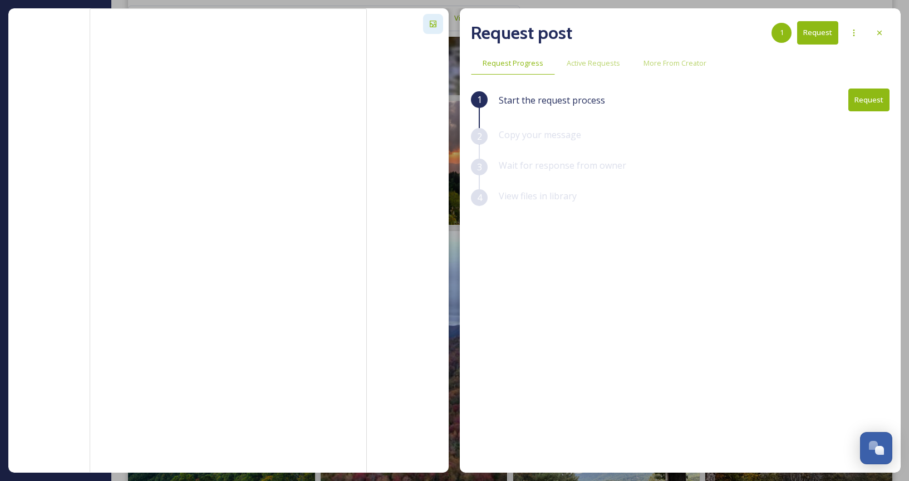
click at [870, 102] on button "Request" at bounding box center [869, 100] width 41 height 23
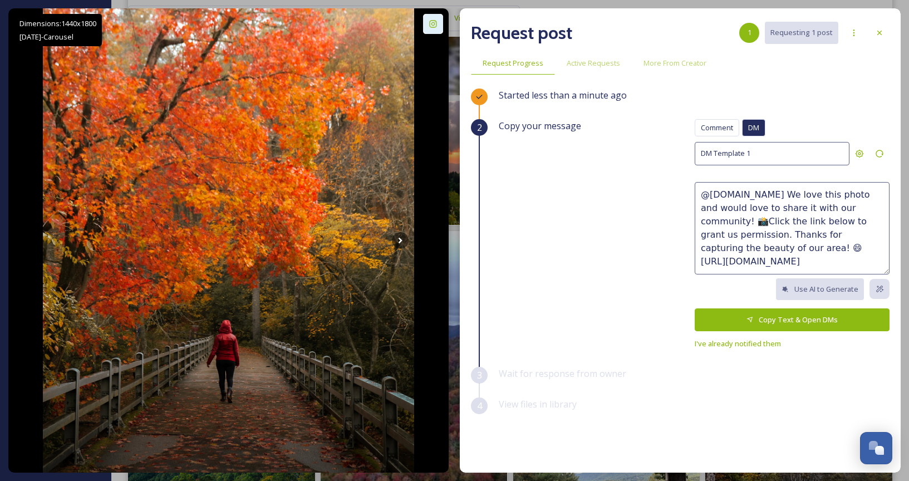
click at [806, 207] on textarea "@[DOMAIN_NAME] We love this photo and would love to share it with our community…" at bounding box center [792, 228] width 195 height 92
click at [796, 153] on div "DM Template 1" at bounding box center [772, 153] width 155 height 23
click at [820, 209] on textarea "@[DOMAIN_NAME] We love this photo and would love to share it with our community…" at bounding box center [792, 228] width 195 height 92
drag, startPoint x: 701, startPoint y: 193, endPoint x: 877, endPoint y: 260, distance: 187.5
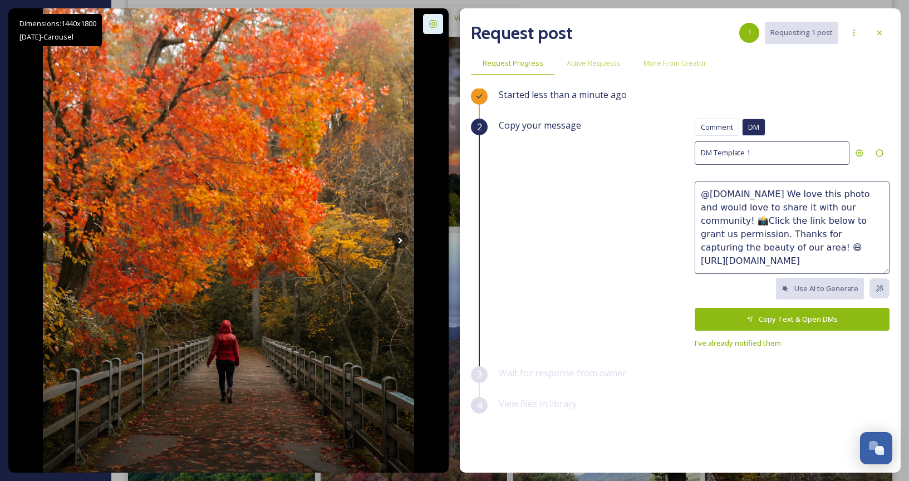
click at [877, 260] on textarea "@[DOMAIN_NAME] We love this photo and would love to share it with our community…" at bounding box center [792, 228] width 195 height 92
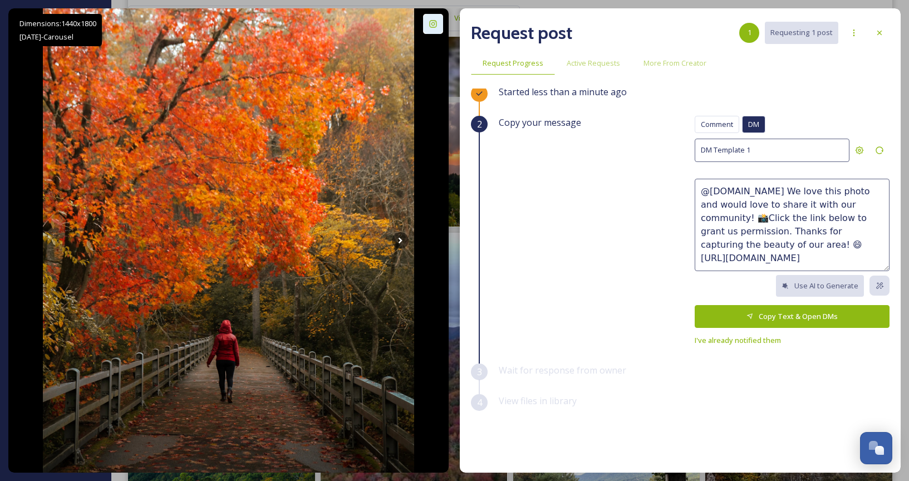
scroll to position [1, 0]
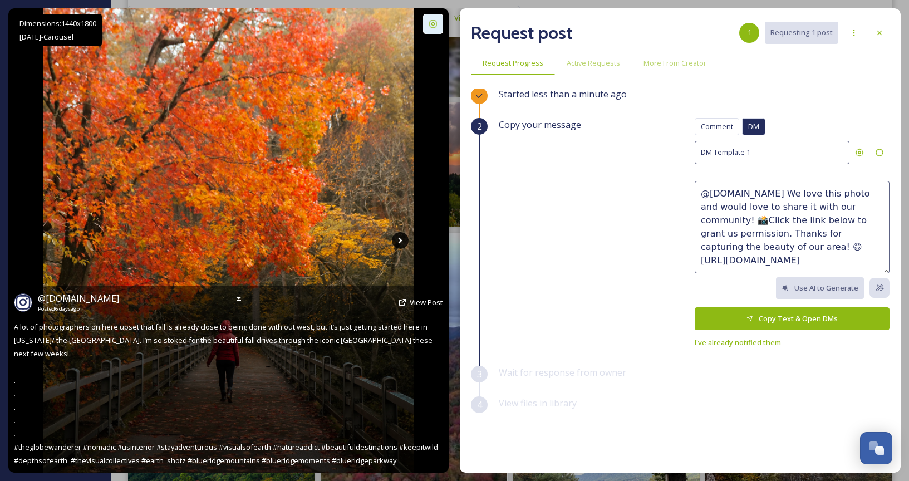
click at [398, 241] on icon at bounding box center [400, 240] width 17 height 17
click at [404, 238] on icon at bounding box center [400, 240] width 17 height 17
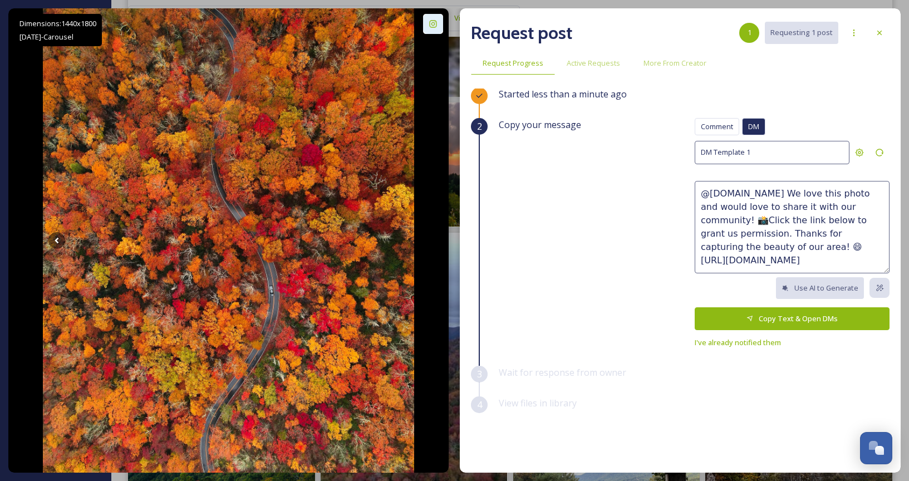
click at [795, 318] on button "Copy Text & Open DMs" at bounding box center [792, 318] width 195 height 23
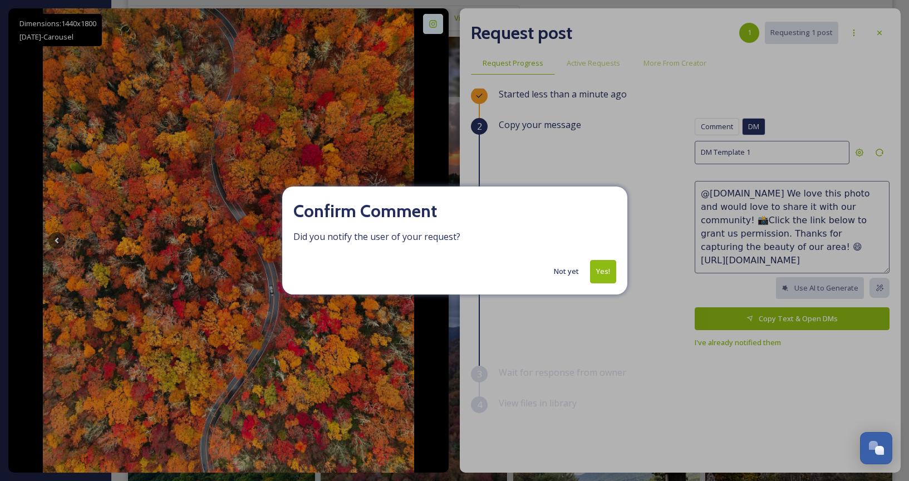
click at [565, 278] on button "Not yet" at bounding box center [567, 272] width 36 height 22
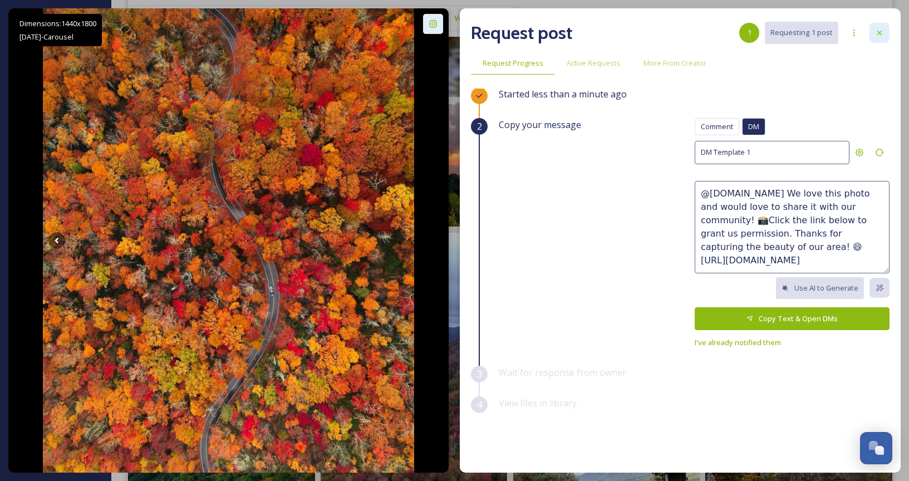
click at [877, 32] on icon at bounding box center [879, 32] width 9 height 9
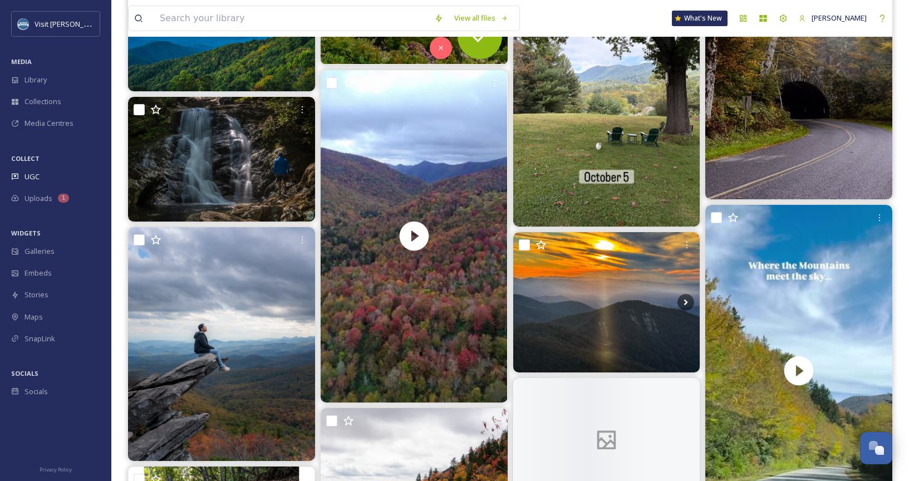
scroll to position [2517, 0]
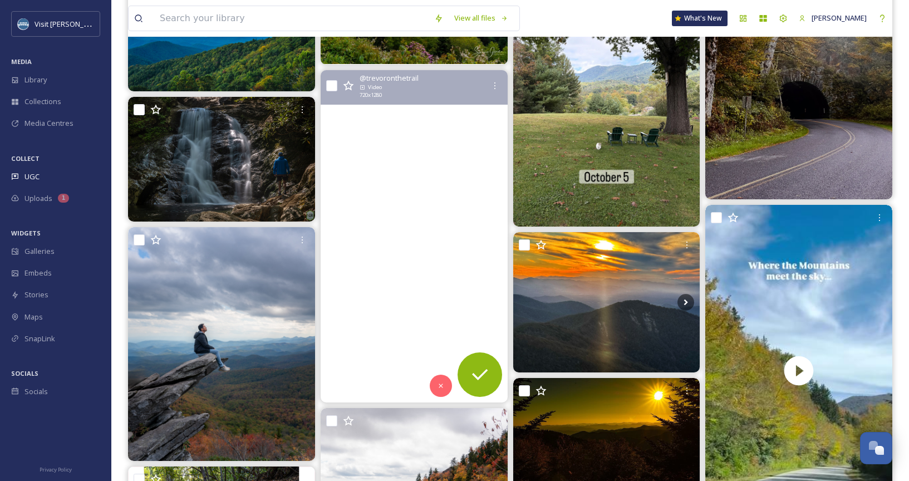
click at [417, 188] on video "And so it begins. \a•\a•\a•\a•\a•\a#blueridgemoments #blueridgemountains #bluer…" at bounding box center [414, 236] width 187 height 332
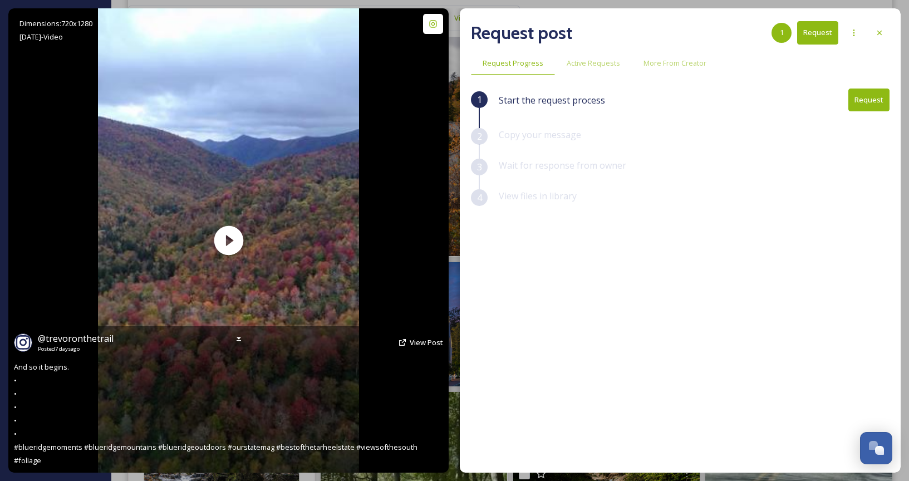
scroll to position [2574, 0]
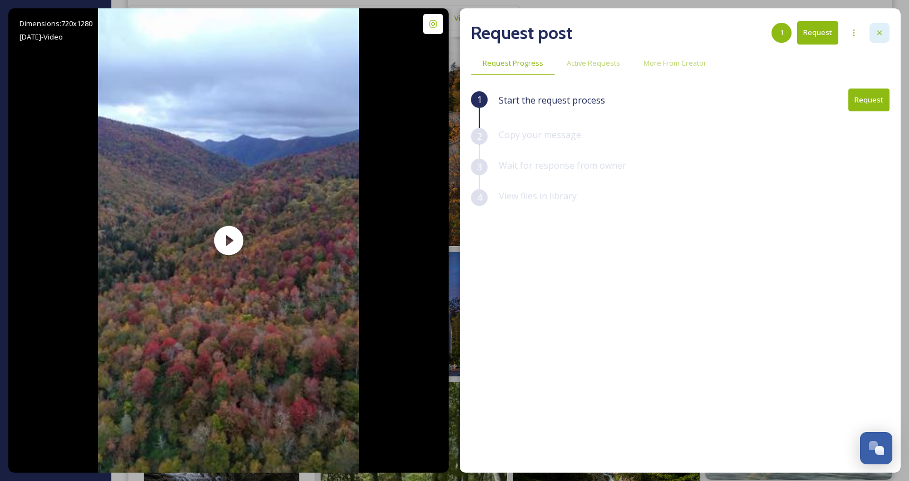
click at [883, 26] on div at bounding box center [880, 33] width 20 height 20
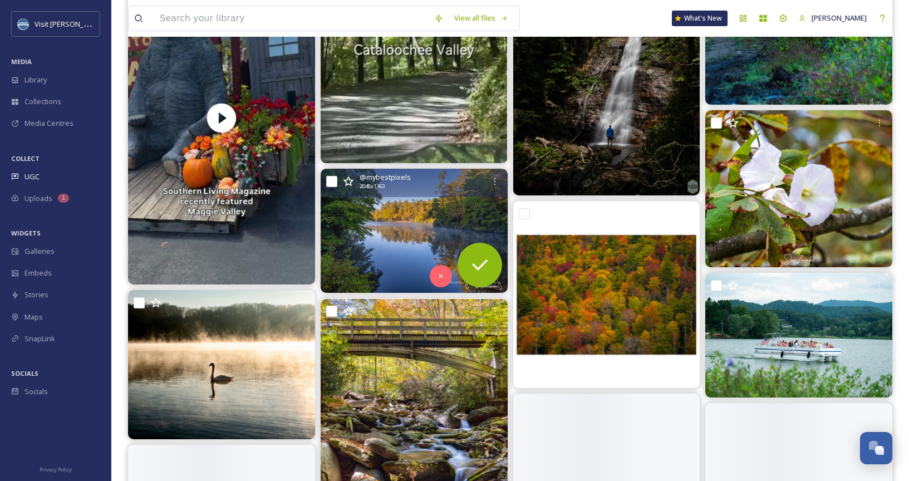
scroll to position [3507, 0]
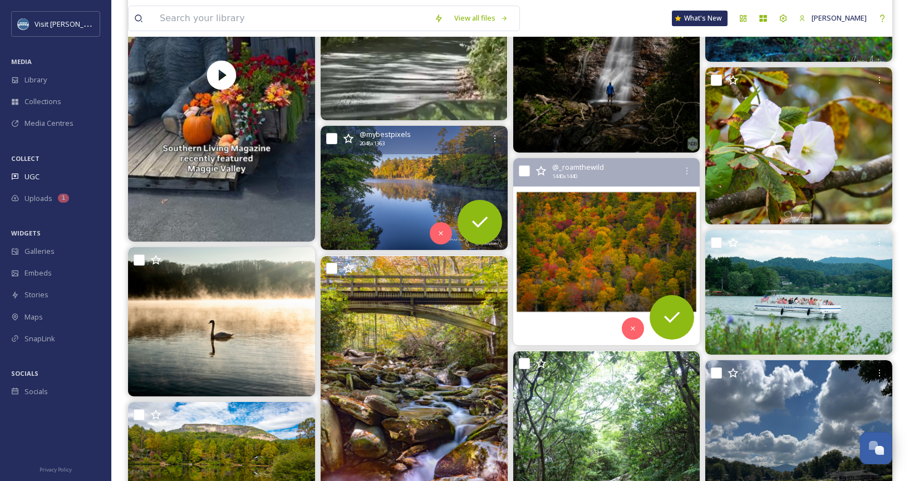
click at [575, 262] on img at bounding box center [606, 252] width 187 height 187
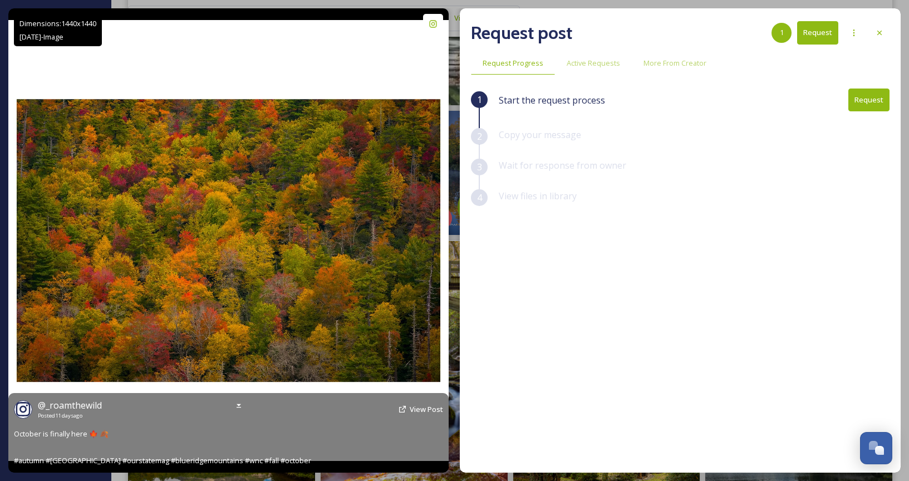
scroll to position [3524, 0]
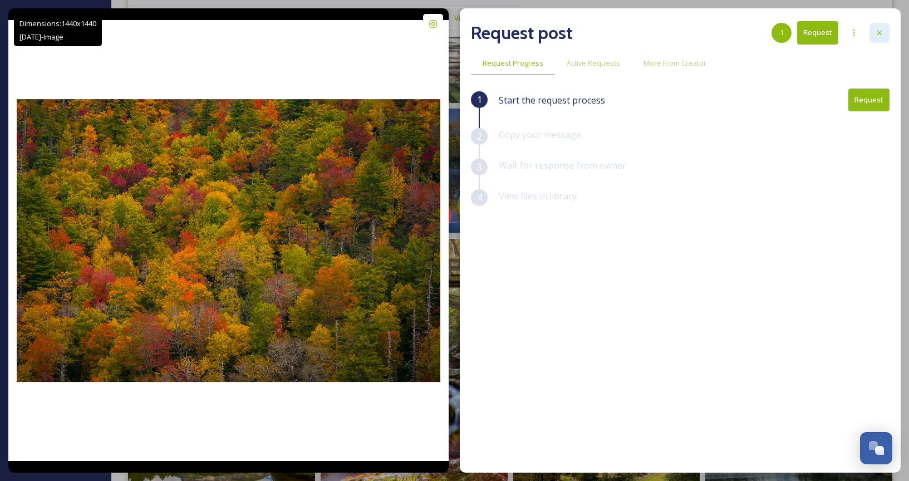
click at [886, 27] on div at bounding box center [880, 33] width 20 height 20
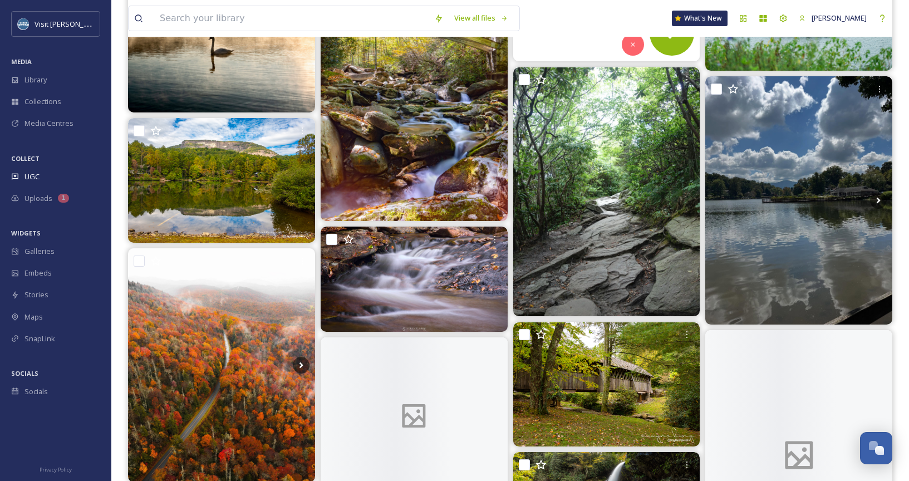
scroll to position [3859, 0]
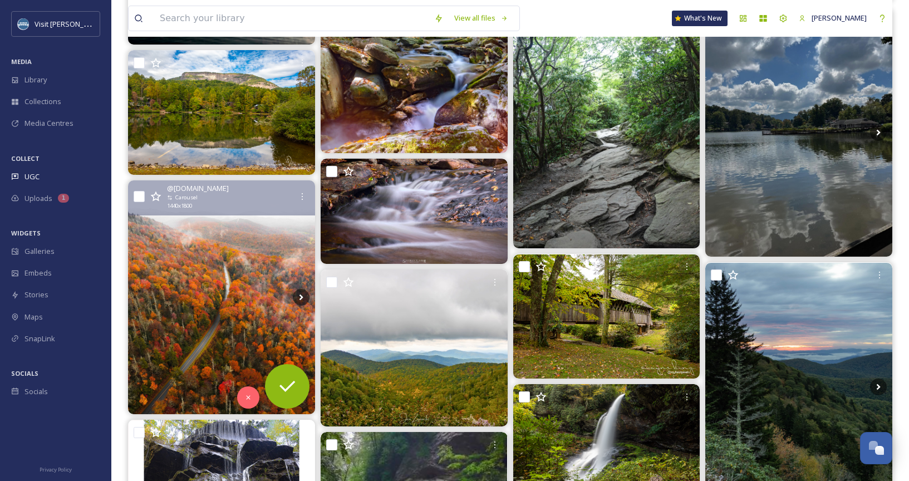
click at [260, 248] on img at bounding box center [221, 297] width 187 height 234
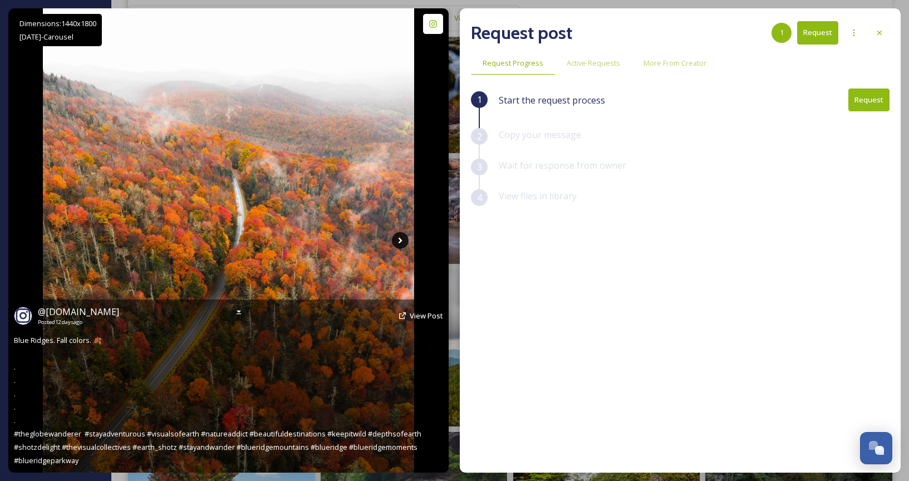
click at [403, 244] on icon at bounding box center [400, 240] width 17 height 17
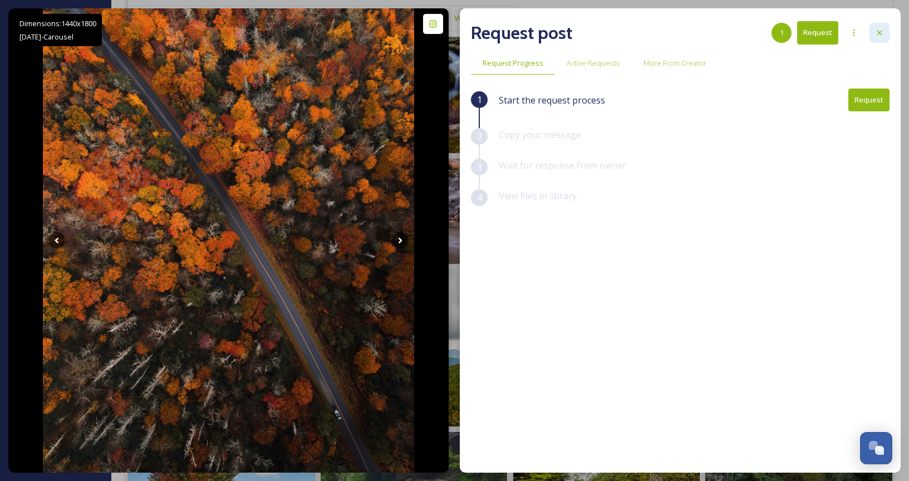
click at [882, 28] on div at bounding box center [880, 33] width 20 height 20
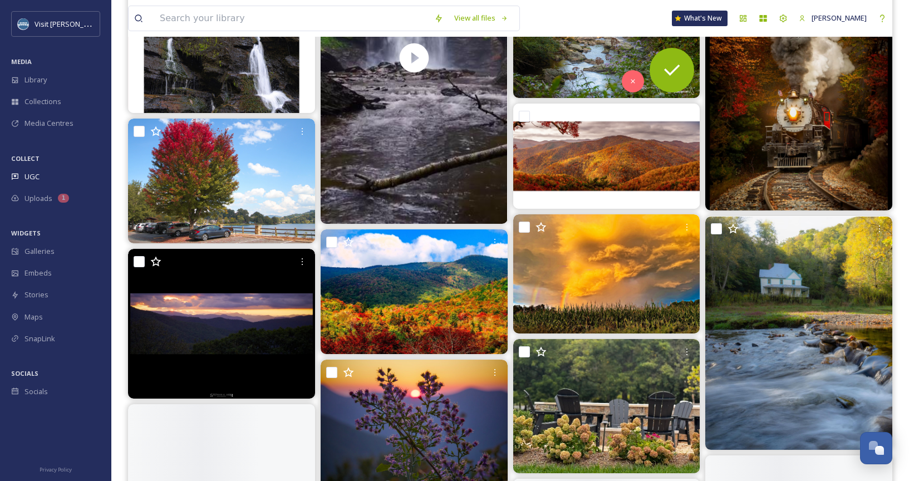
scroll to position [4402, 0]
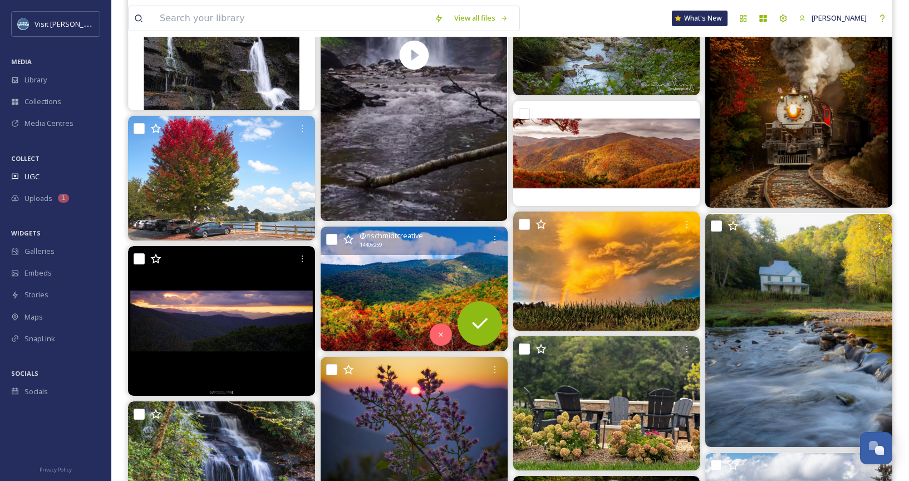
click at [401, 282] on img at bounding box center [414, 289] width 187 height 125
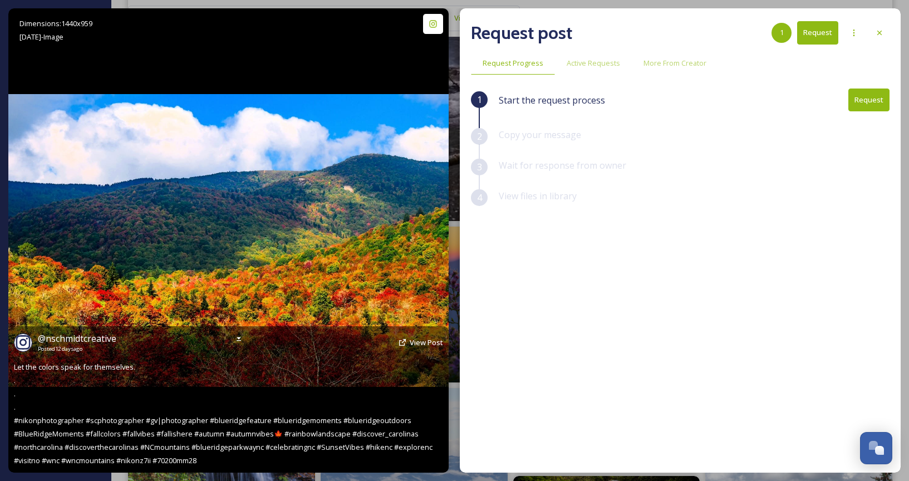
scroll to position [4400, 0]
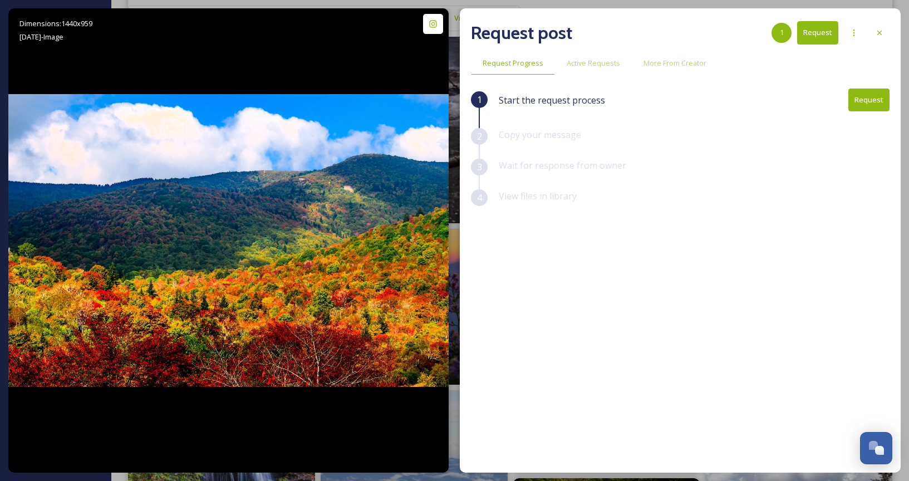
click at [893, 28] on div "Request post 1 Request Request Progress Active Requests More From Creator 1 Sta…" at bounding box center [680, 240] width 441 height 464
click at [875, 38] on div at bounding box center [880, 33] width 20 height 20
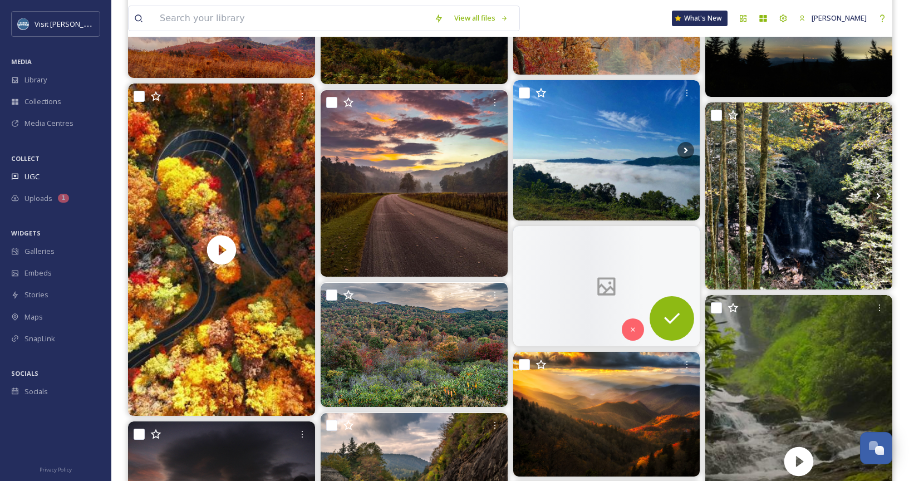
scroll to position [6351, 0]
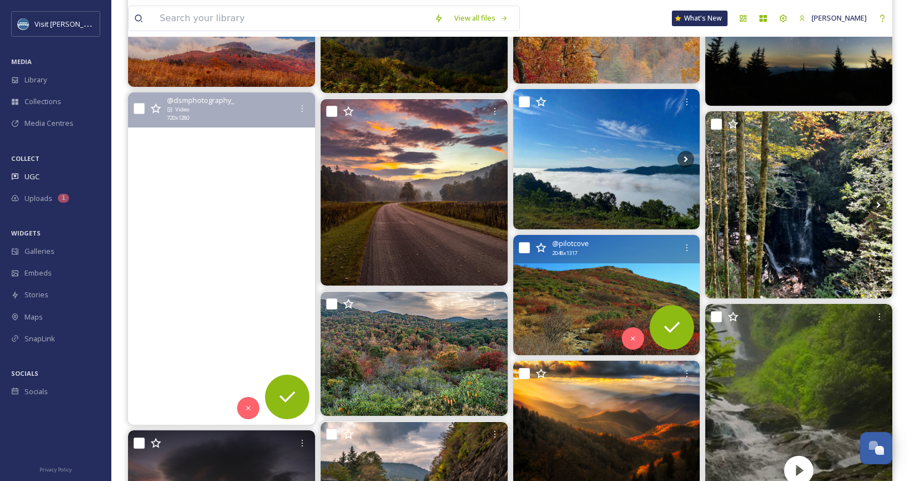
click at [247, 235] on video "Happy First Day of Fall!\a.\a.\a.\a#northcarolina #onlyinnorthcarolina #discove…" at bounding box center [221, 258] width 187 height 332
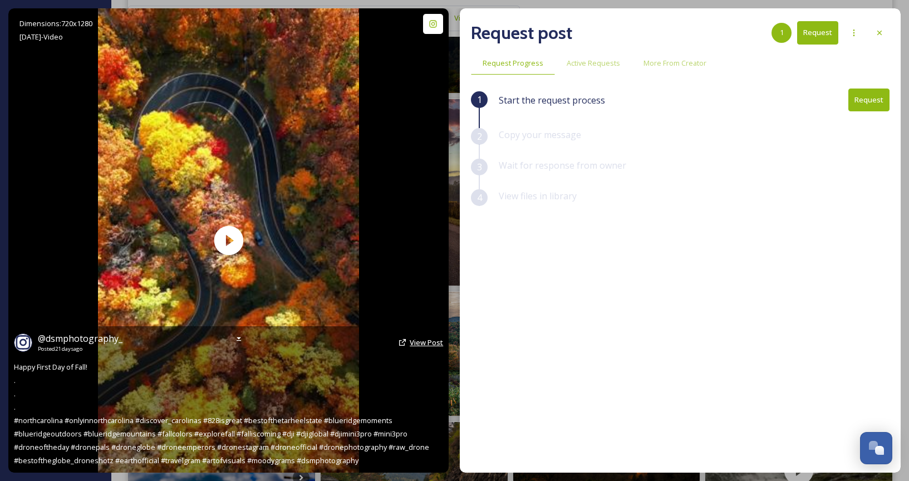
click at [438, 345] on span "View Post" at bounding box center [426, 342] width 33 height 10
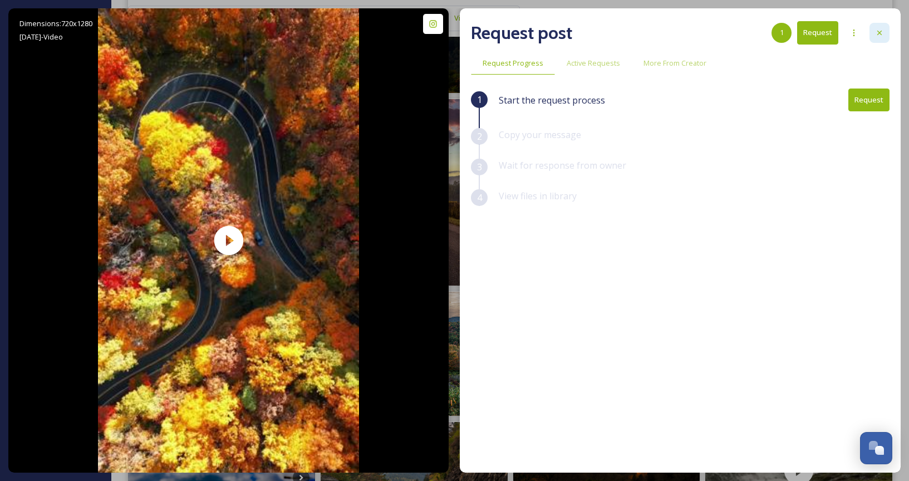
click at [881, 32] on icon at bounding box center [880, 33] width 4 height 4
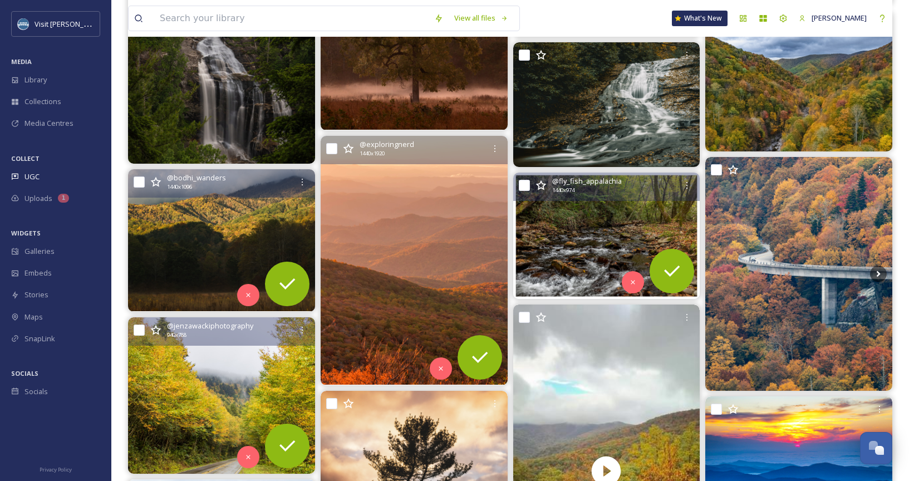
scroll to position [630, 0]
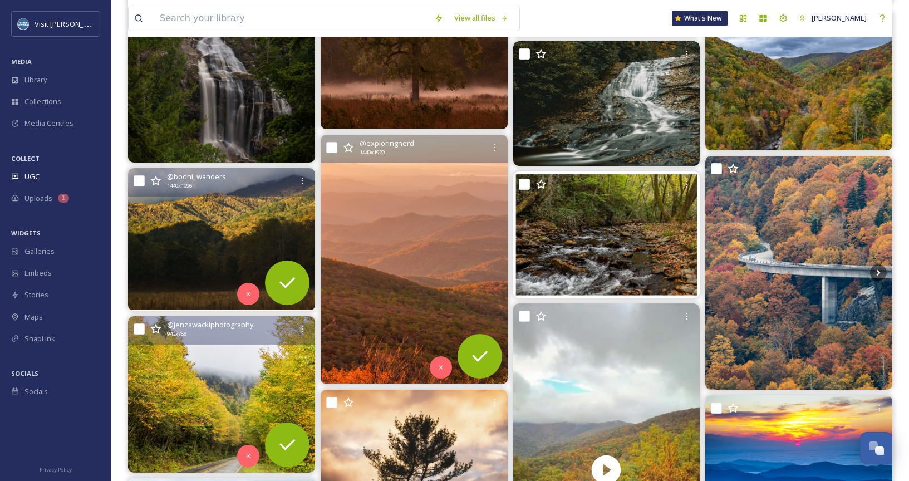
click at [440, 216] on img at bounding box center [414, 260] width 187 height 250
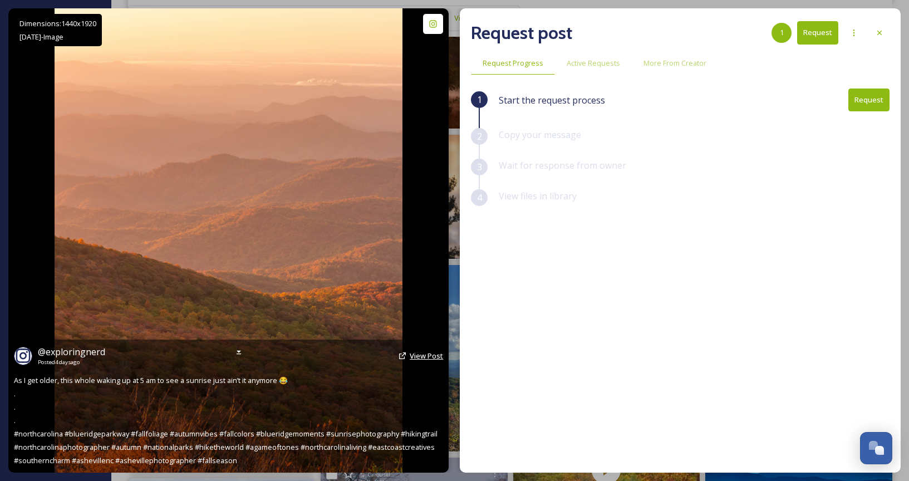
click at [429, 358] on span "View Post" at bounding box center [426, 356] width 33 height 10
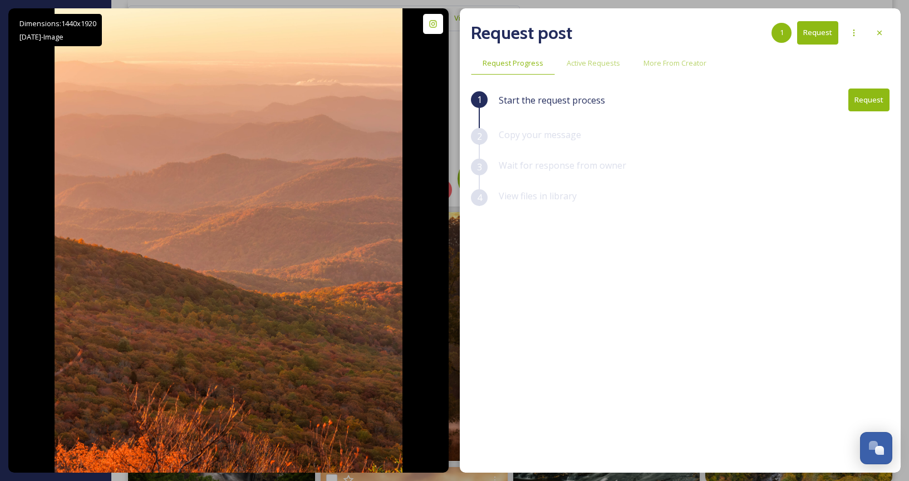
scroll to position [262, 0]
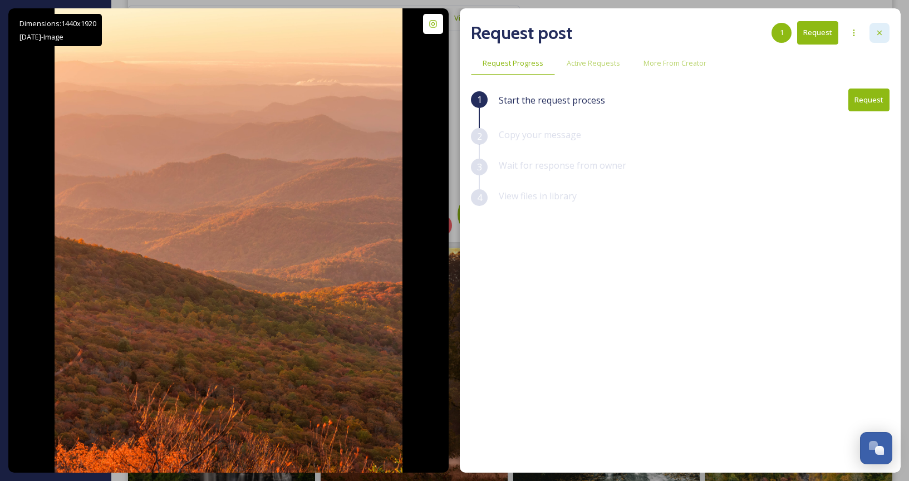
click at [880, 25] on div at bounding box center [880, 33] width 20 height 20
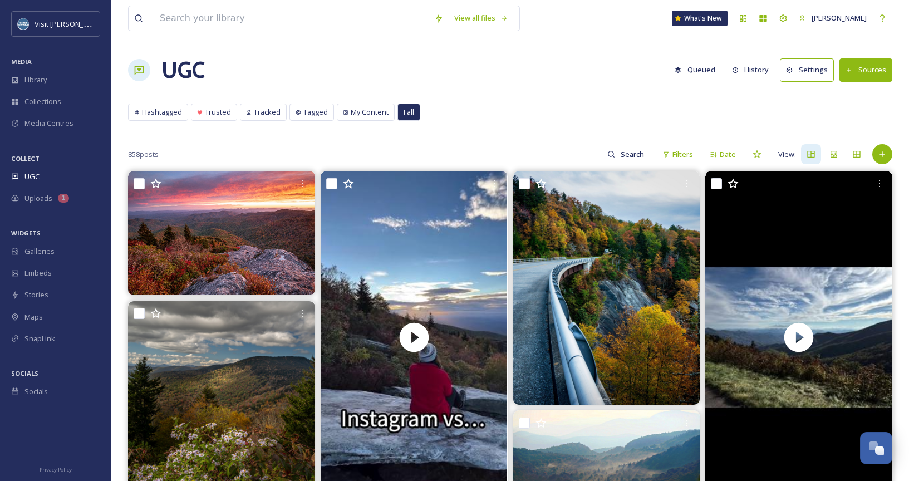
scroll to position [4, 0]
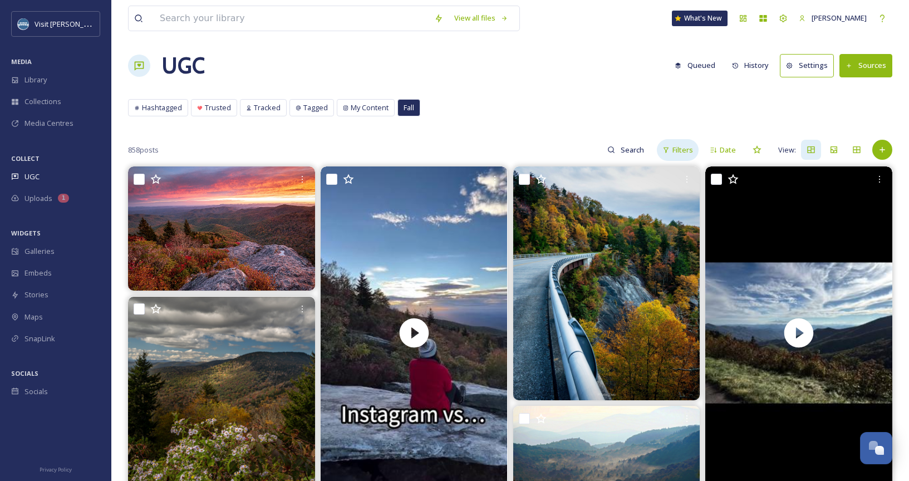
click at [680, 151] on span "Filters" at bounding box center [683, 150] width 21 height 11
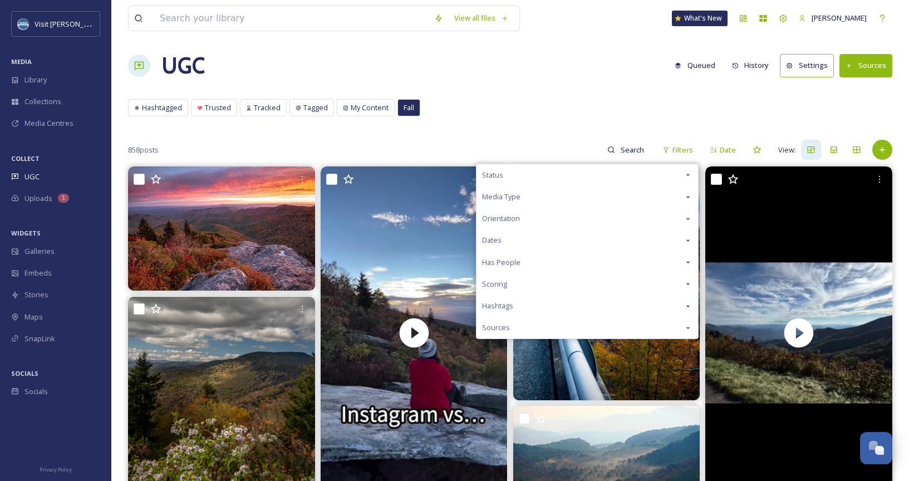
click at [634, 174] on div "Status" at bounding box center [588, 175] width 222 height 22
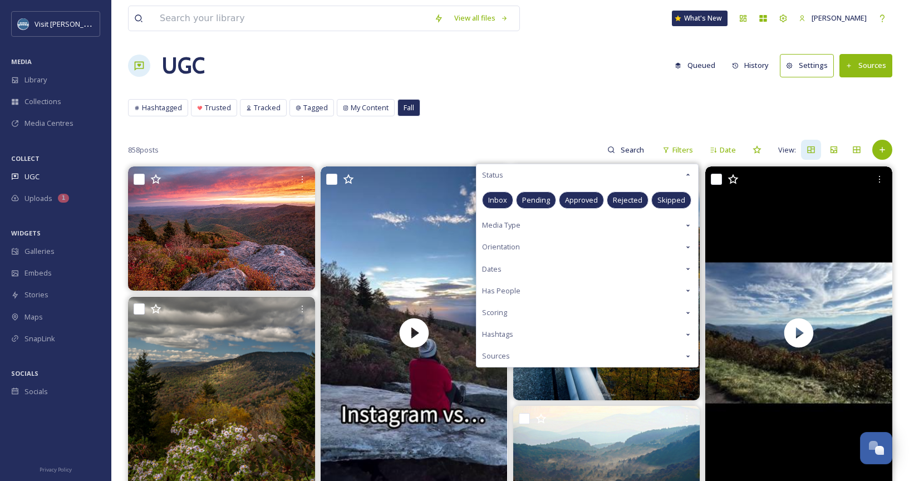
click at [585, 195] on span "Approved" at bounding box center [581, 200] width 33 height 11
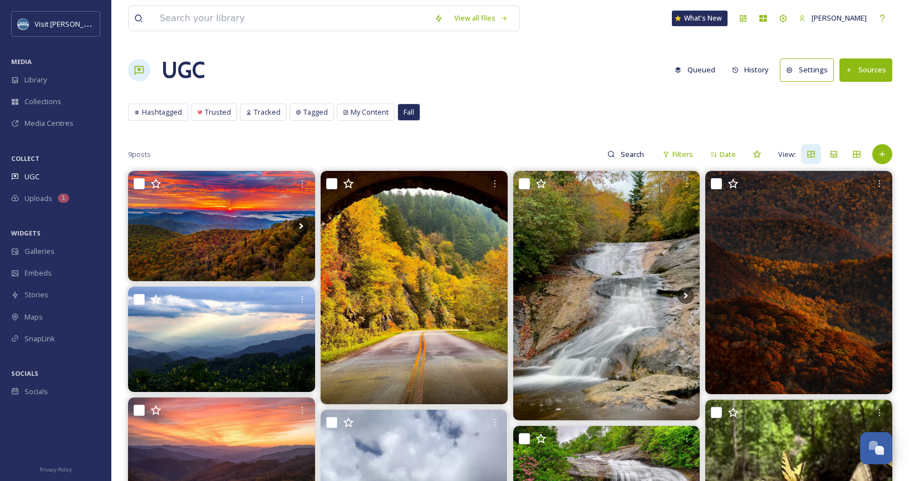
click at [525, 134] on div "View all files What's New [PERSON_NAME] UGC Queued History Settings Sources Has…" at bounding box center [510, 378] width 798 height 756
click at [59, 168] on div "UGC" at bounding box center [55, 177] width 111 height 22
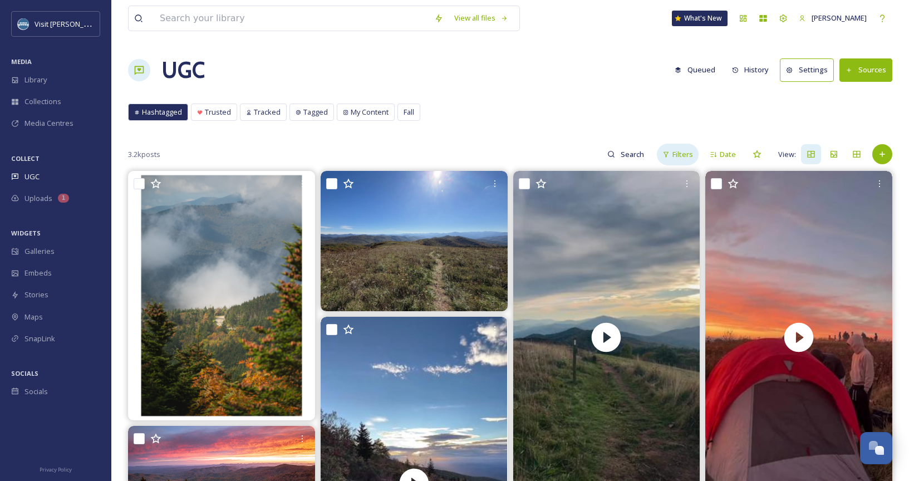
click at [696, 154] on div "Filters" at bounding box center [678, 155] width 42 height 22
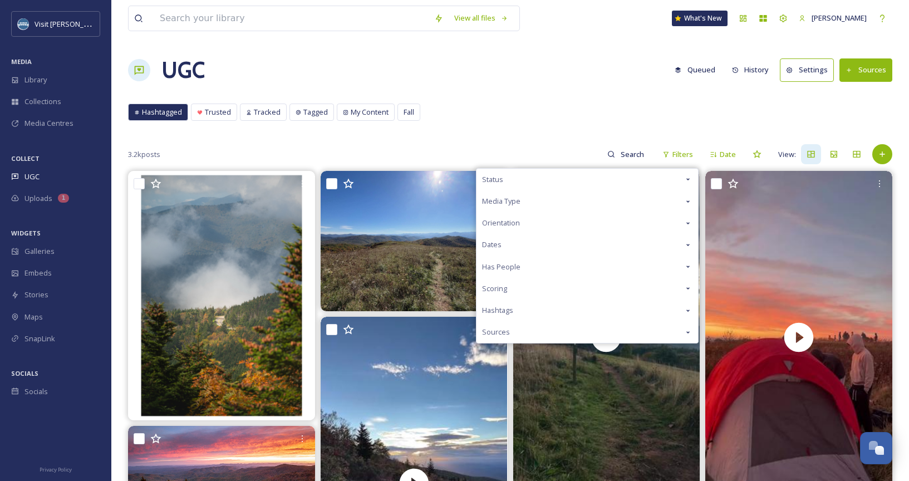
click at [606, 184] on div "Status" at bounding box center [588, 180] width 222 height 22
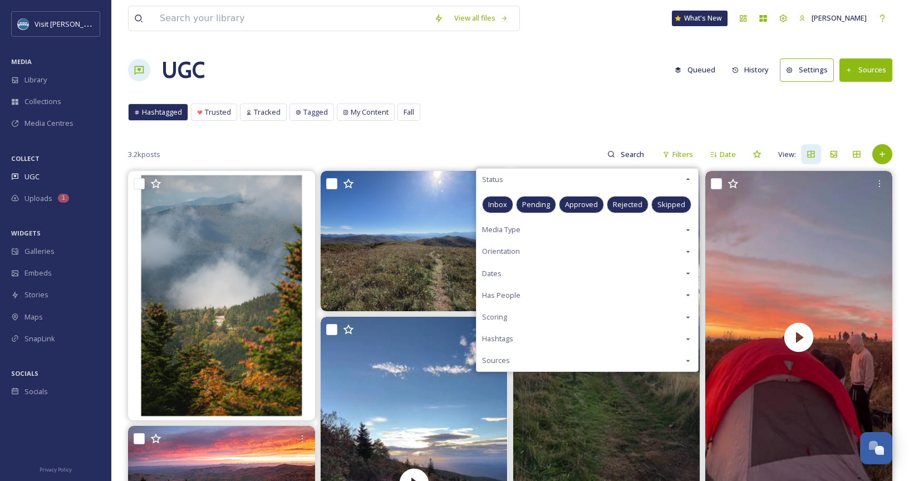
click at [591, 203] on span "Approved" at bounding box center [581, 204] width 33 height 11
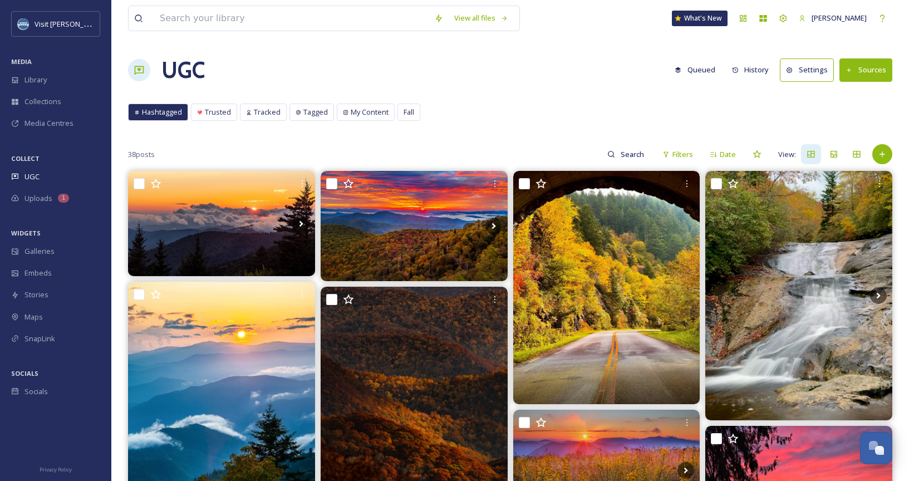
click at [490, 109] on div "Hashtagged Trusted Tracked Tagged My Content Fall Hashtagged Trusted Tracked Ta…" at bounding box center [510, 115] width 765 height 23
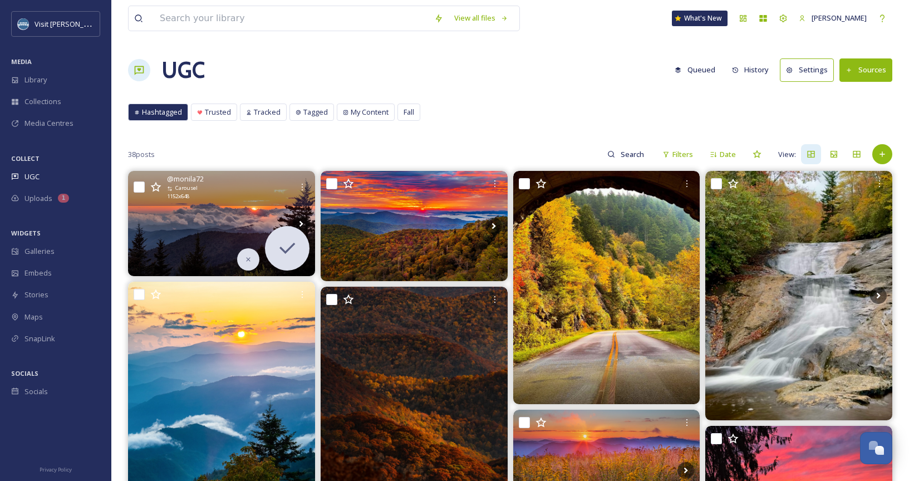
click at [230, 210] on img at bounding box center [221, 223] width 187 height 105
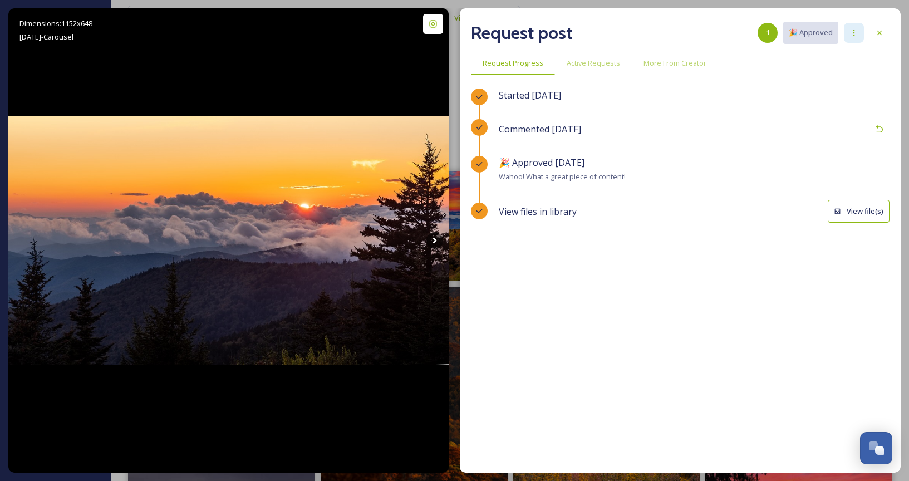
click at [855, 37] on div at bounding box center [854, 33] width 20 height 20
click at [888, 34] on div at bounding box center [880, 33] width 20 height 20
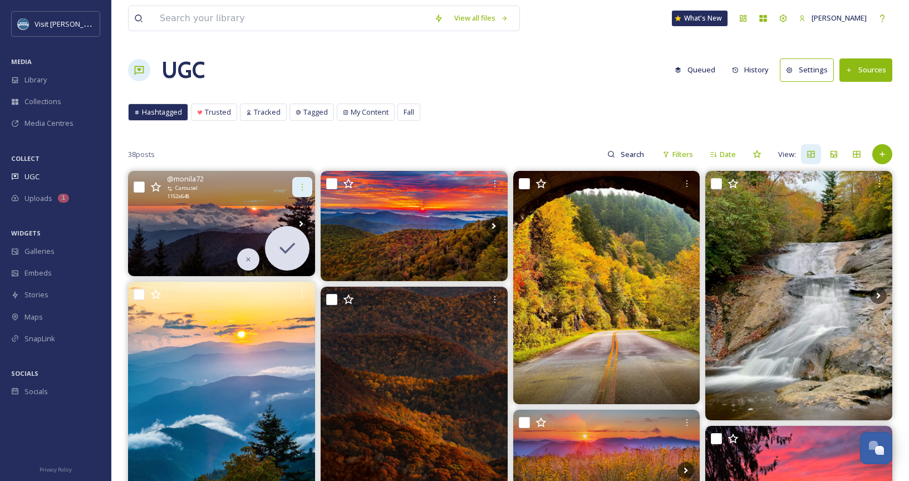
click at [306, 182] on div at bounding box center [302, 187] width 20 height 20
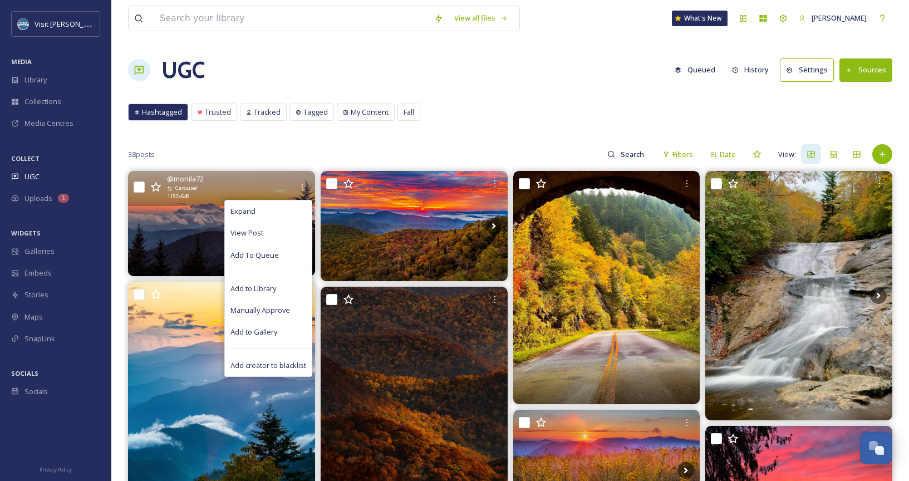
click at [177, 231] on img at bounding box center [221, 223] width 187 height 105
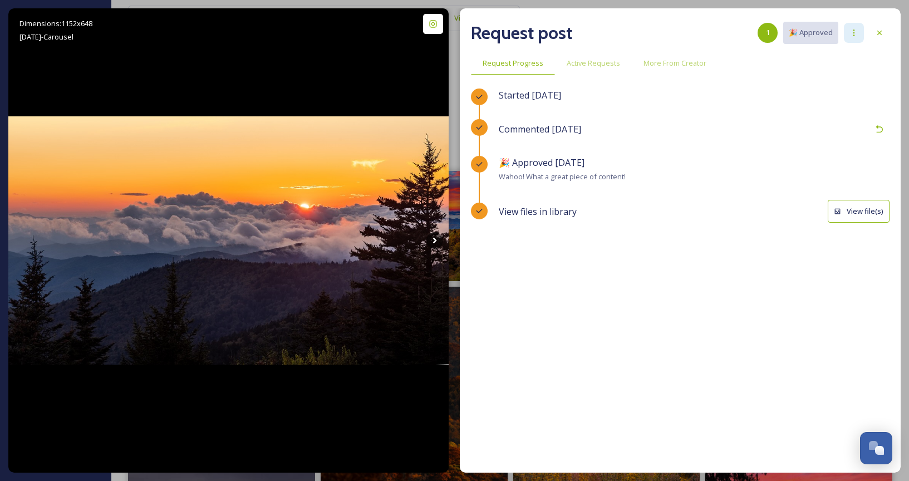
click at [851, 33] on icon at bounding box center [854, 32] width 9 height 9
click at [868, 210] on button "View file(s)" at bounding box center [859, 211] width 62 height 23
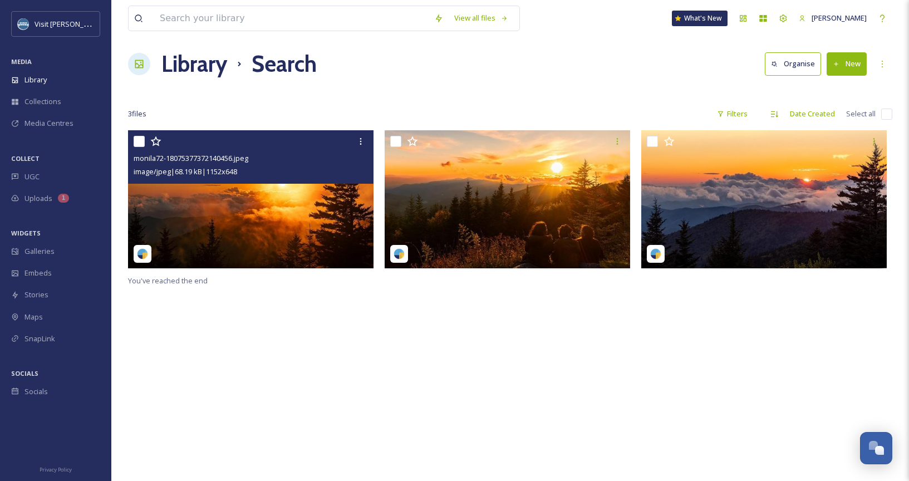
scroll to position [12, 0]
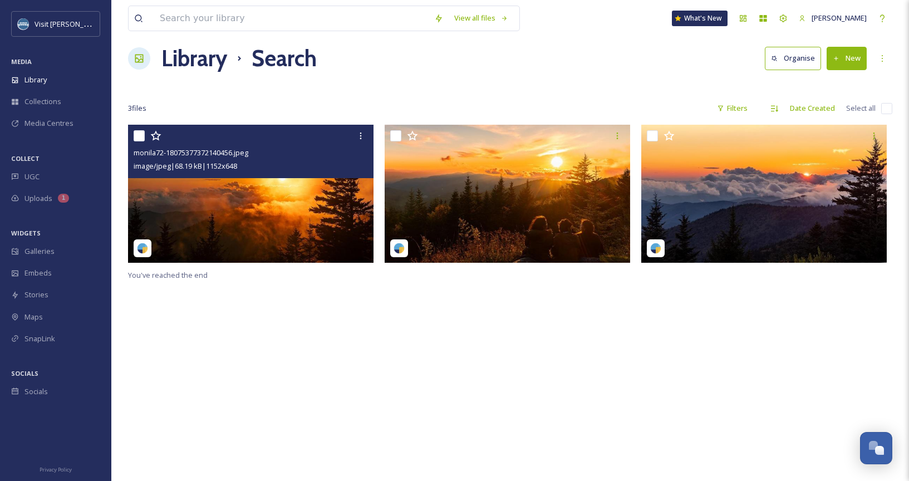
click at [241, 202] on img at bounding box center [251, 194] width 246 height 138
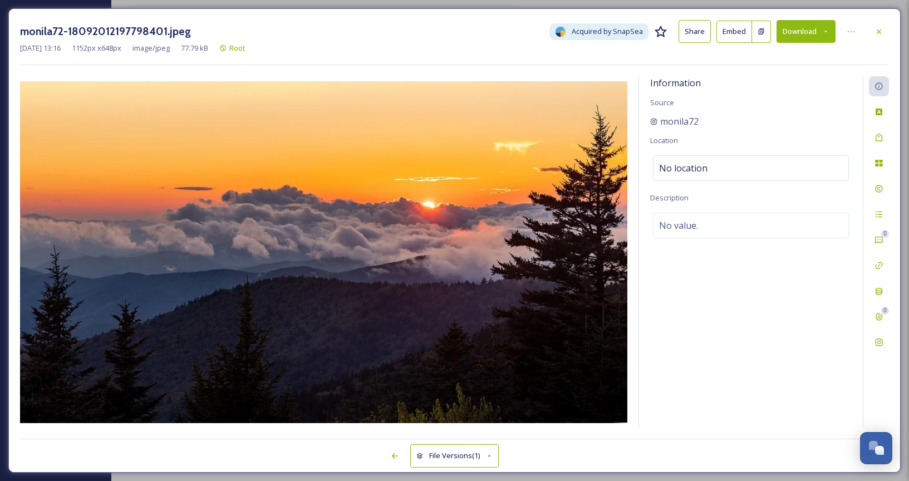
click at [809, 34] on button "Download" at bounding box center [806, 31] width 59 height 23
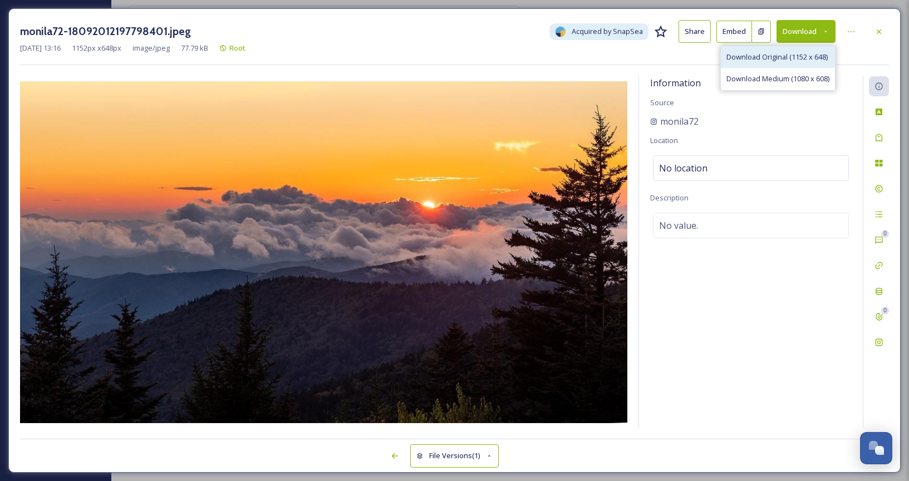
click at [796, 51] on div "Download Original (1152 x 648)" at bounding box center [778, 57] width 114 height 22
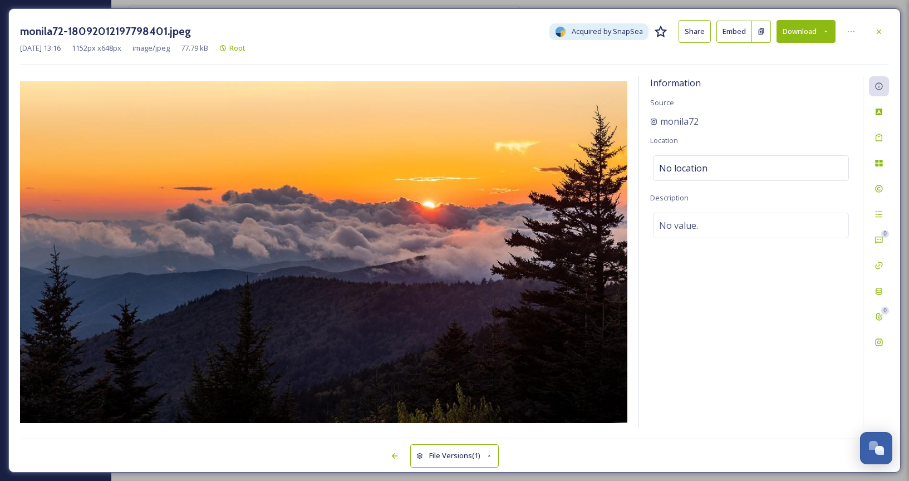
click at [893, 35] on div "monila72-18092012197798401.jpeg Acquired by SnapSea Share Embed Download [DATE]…" at bounding box center [454, 240] width 893 height 464
click at [889, 33] on div "monila72-18092012197798401.jpeg Acquired by SnapSea Share Embed Download [DATE]…" at bounding box center [454, 240] width 893 height 464
click at [880, 31] on icon at bounding box center [879, 31] width 4 height 4
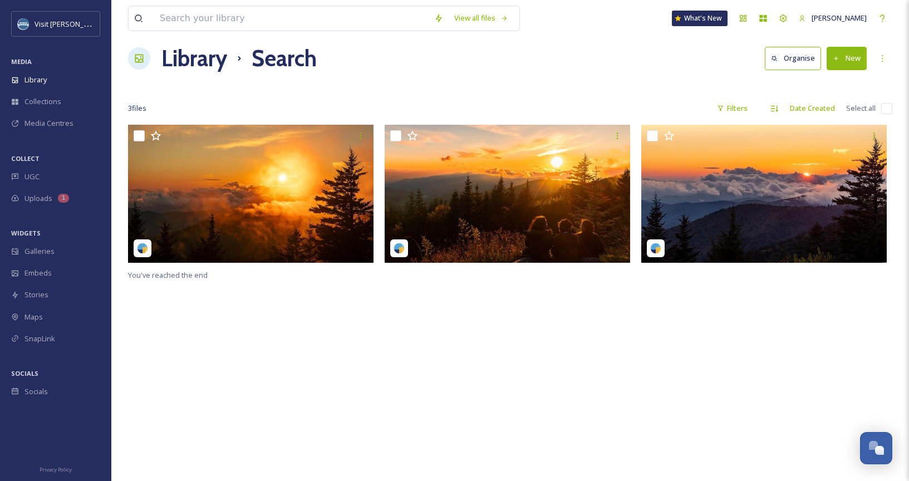
click at [48, 162] on div "COLLECT" at bounding box center [55, 158] width 111 height 14
click at [48, 172] on div "UGC" at bounding box center [55, 177] width 111 height 22
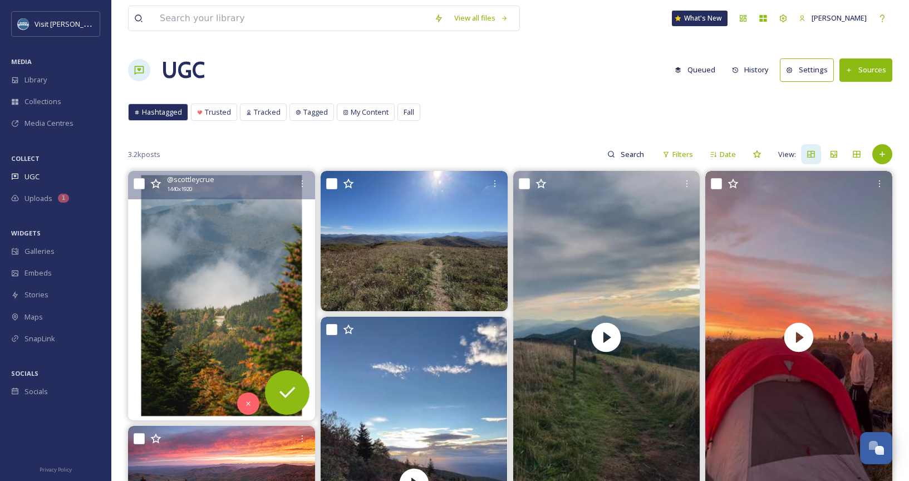
click at [186, 364] on img at bounding box center [221, 296] width 187 height 250
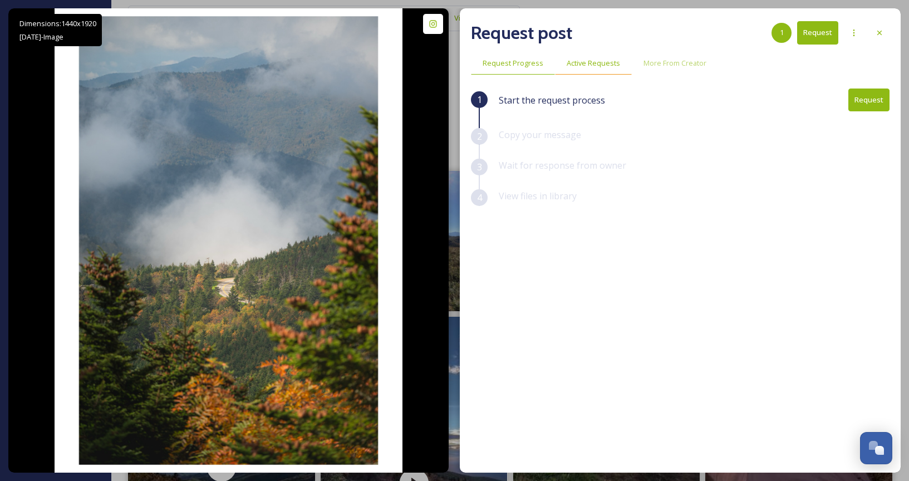
click at [581, 67] on span "Active Requests" at bounding box center [593, 63] width 53 height 11
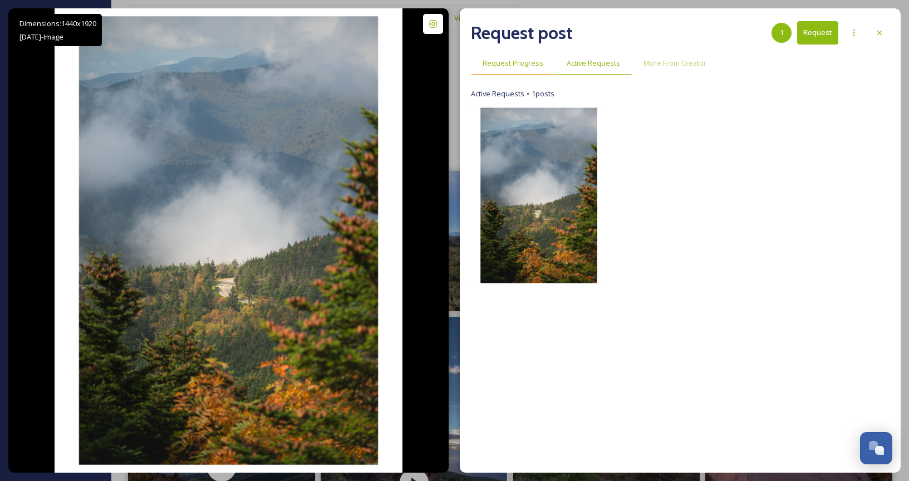
click at [517, 67] on span "Request Progress" at bounding box center [513, 63] width 61 height 11
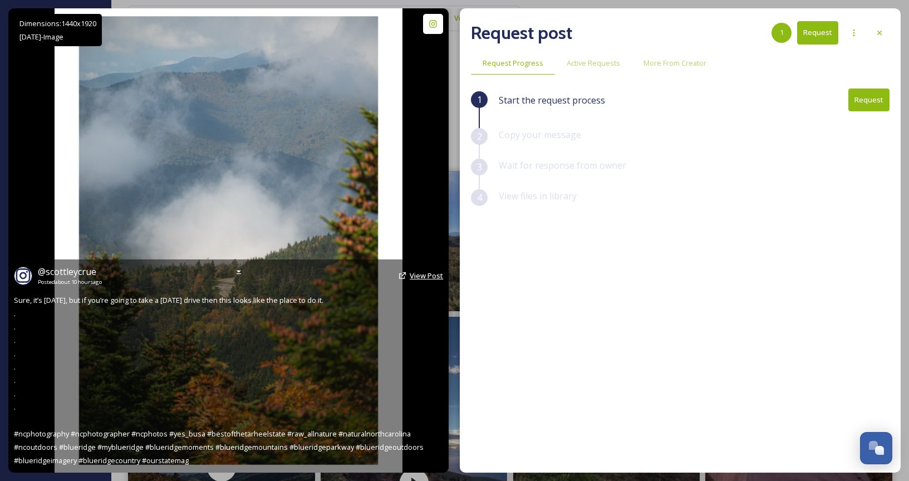
click at [417, 273] on span "View Post" at bounding box center [426, 276] width 33 height 10
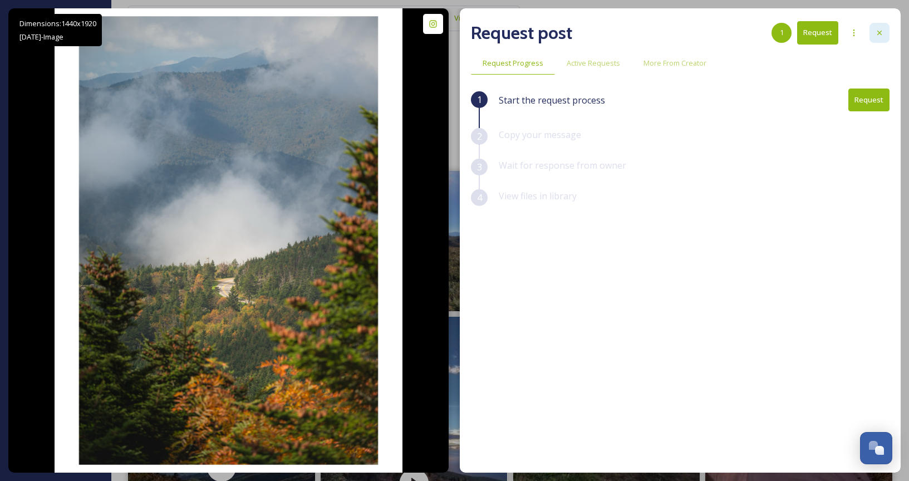
click at [879, 32] on icon at bounding box center [880, 33] width 4 height 4
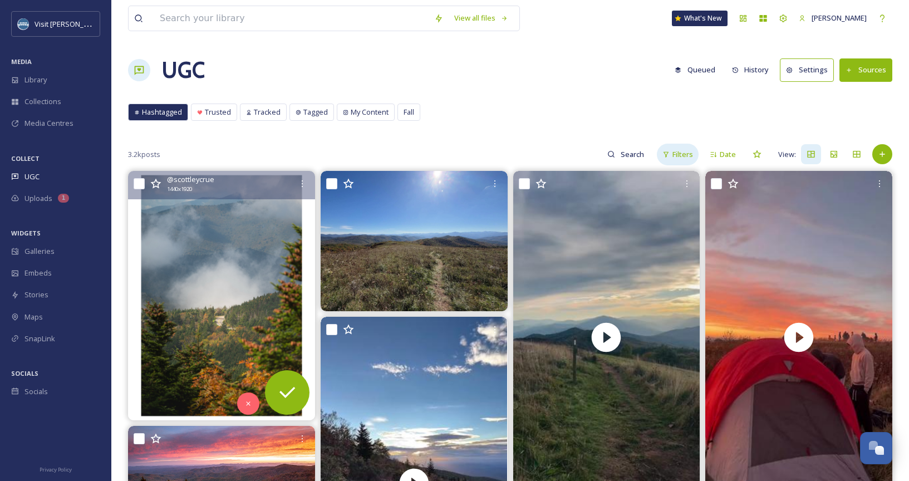
click at [688, 148] on div "Filters" at bounding box center [678, 155] width 42 height 22
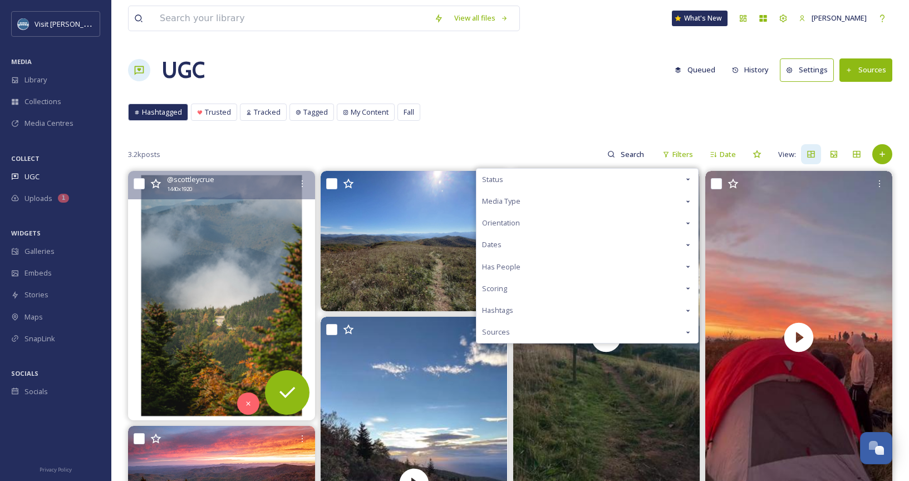
click at [600, 180] on div "Status" at bounding box center [588, 180] width 222 height 22
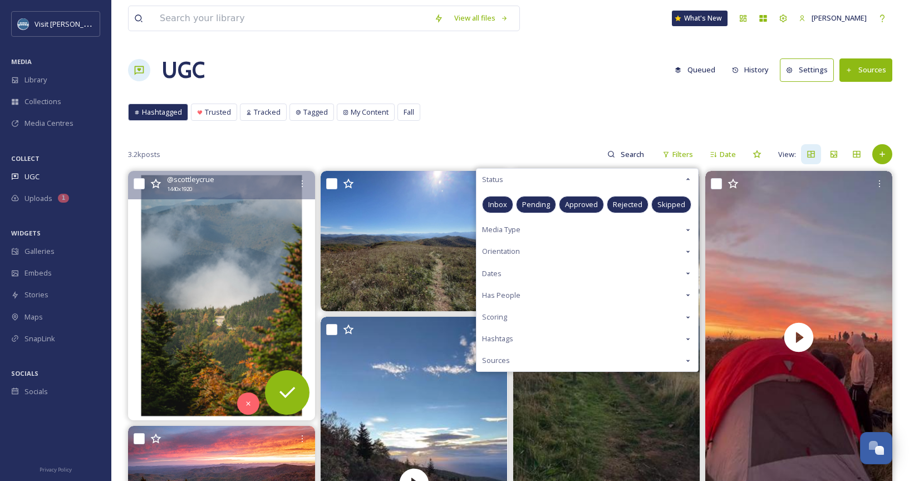
click at [584, 205] on span "Approved" at bounding box center [581, 204] width 33 height 11
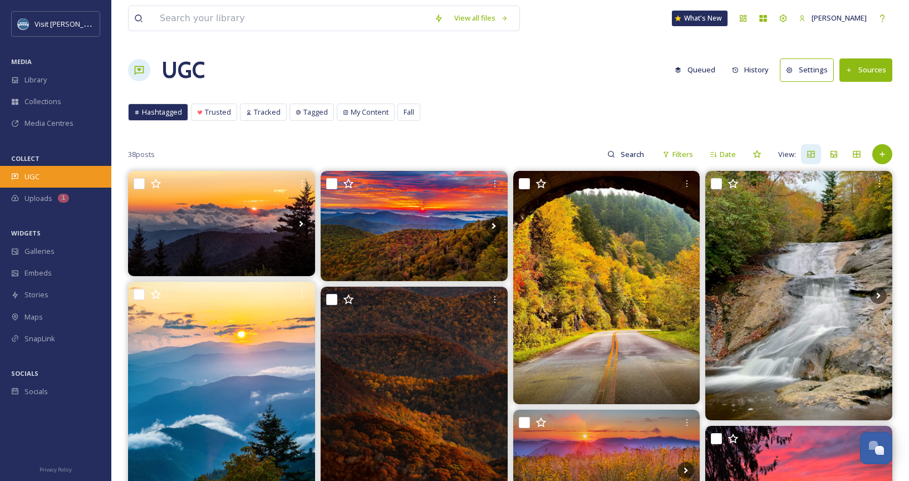
click at [28, 170] on div "UGC" at bounding box center [55, 177] width 111 height 22
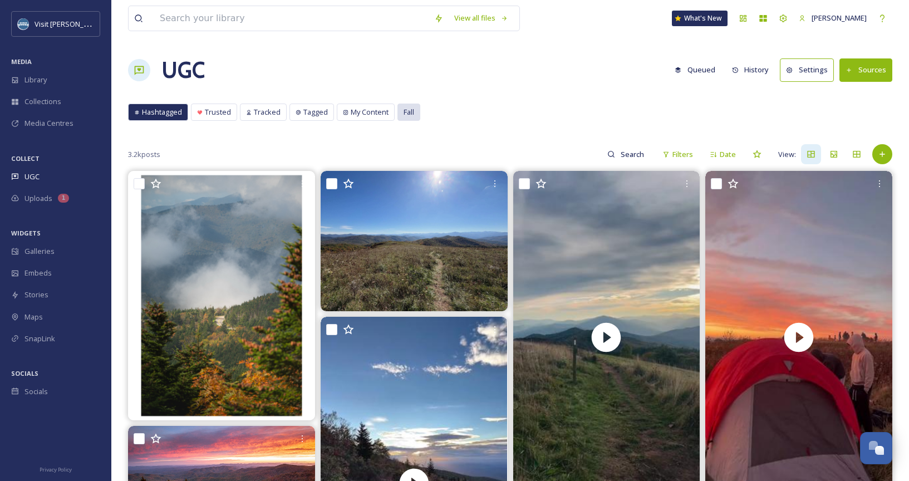
click at [404, 116] on span "Fall" at bounding box center [409, 112] width 11 height 11
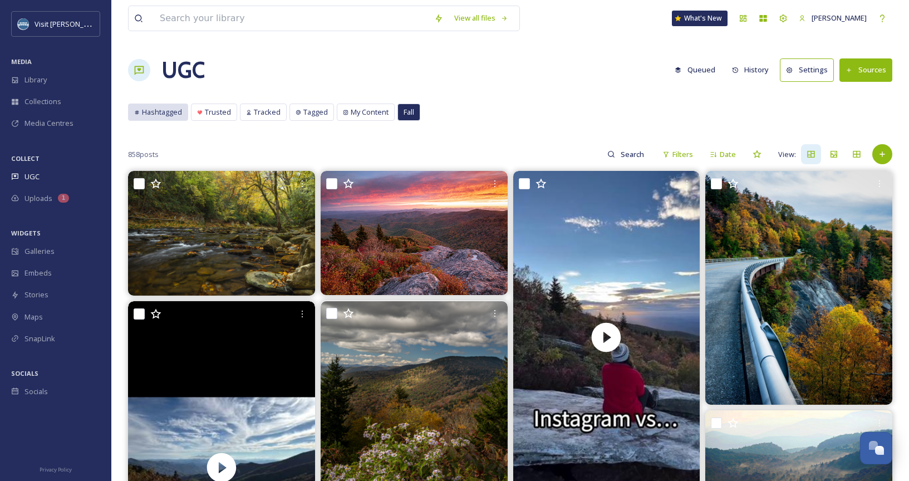
click at [150, 117] on span "Hashtagged" at bounding box center [162, 112] width 40 height 11
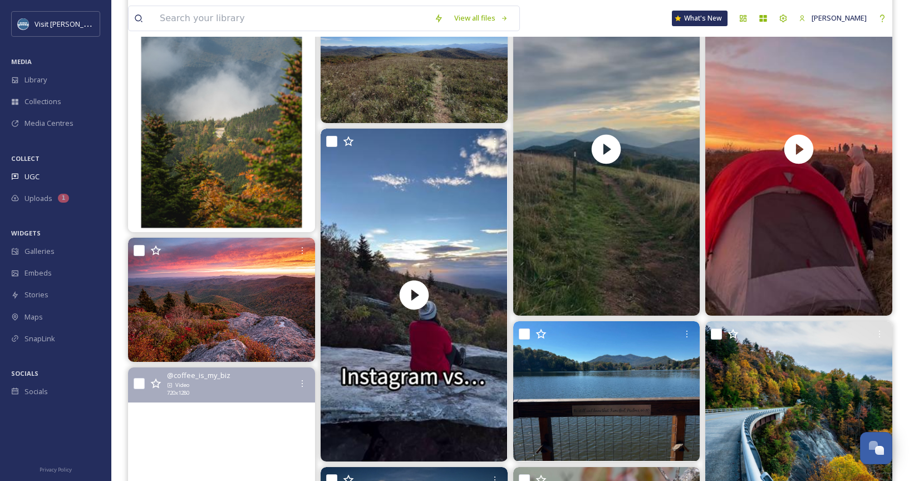
scroll to position [188, 0]
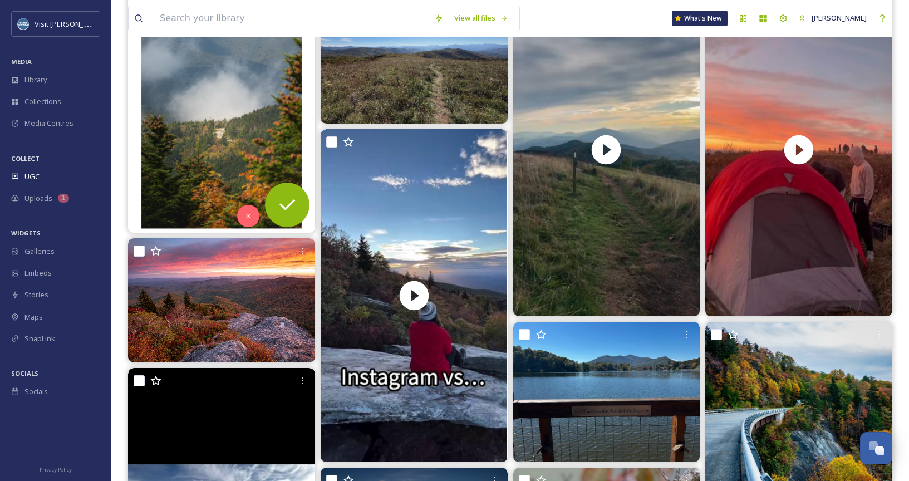
click at [192, 144] on img at bounding box center [221, 108] width 187 height 250
